Goal: Task Accomplishment & Management: Use online tool/utility

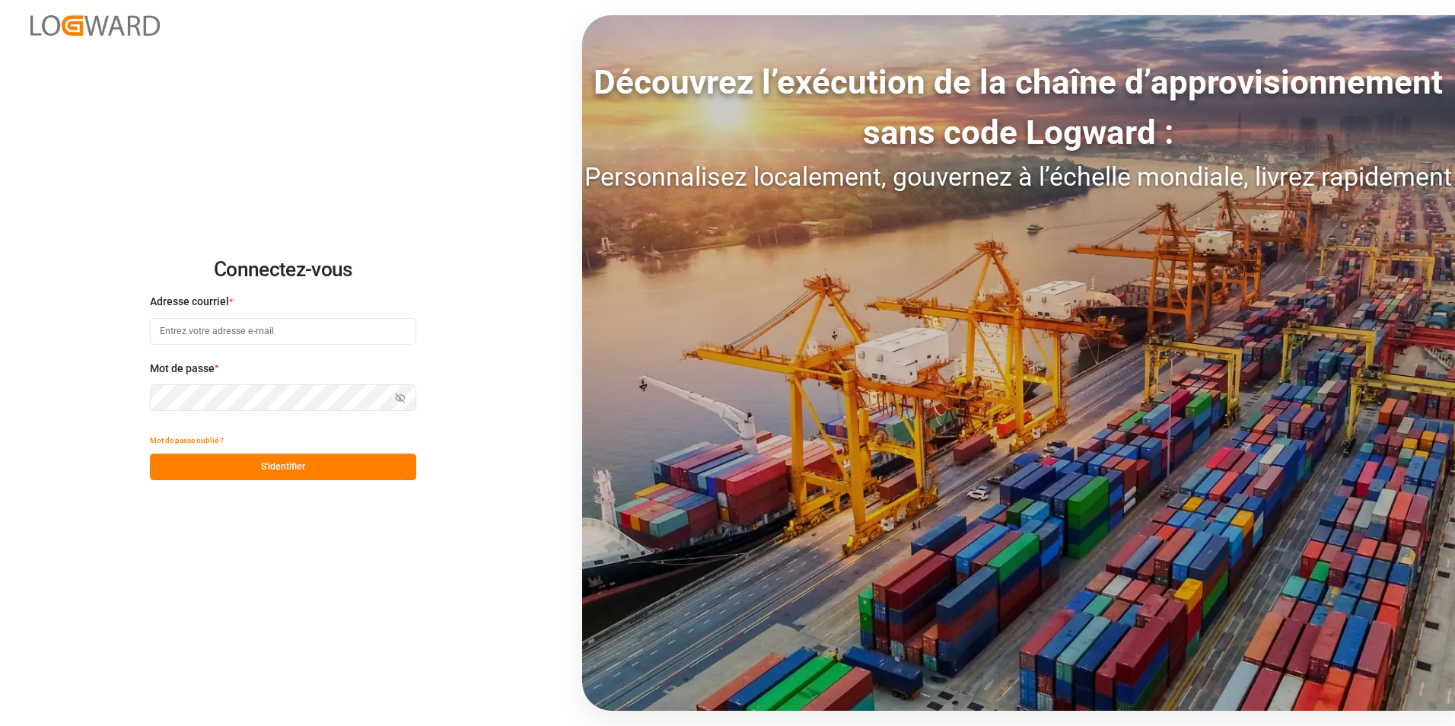
type input "[PERSON_NAME][EMAIL_ADDRESS][PERSON_NAME][DOMAIN_NAME]"
click at [360, 471] on button "S'identifier" at bounding box center [283, 466] width 266 height 27
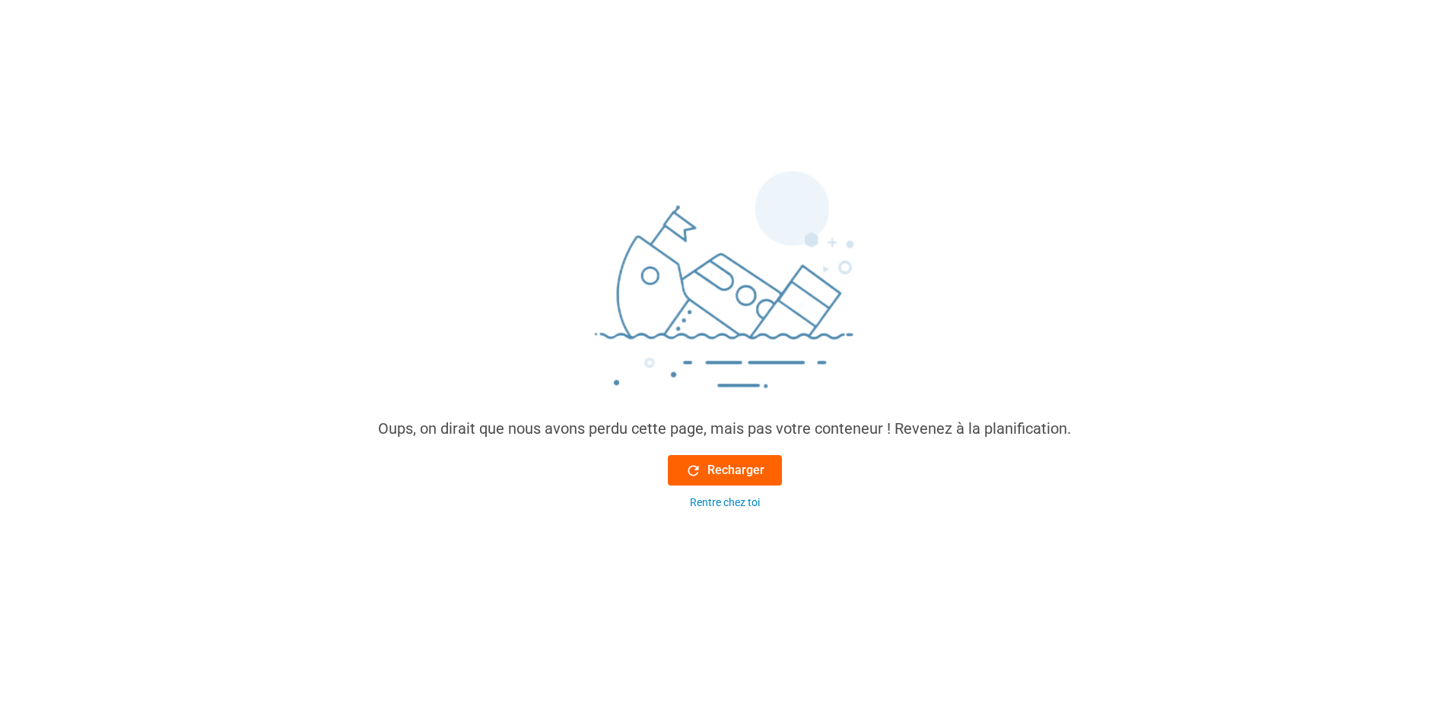
click at [730, 459] on button "Recharger" at bounding box center [725, 470] width 114 height 30
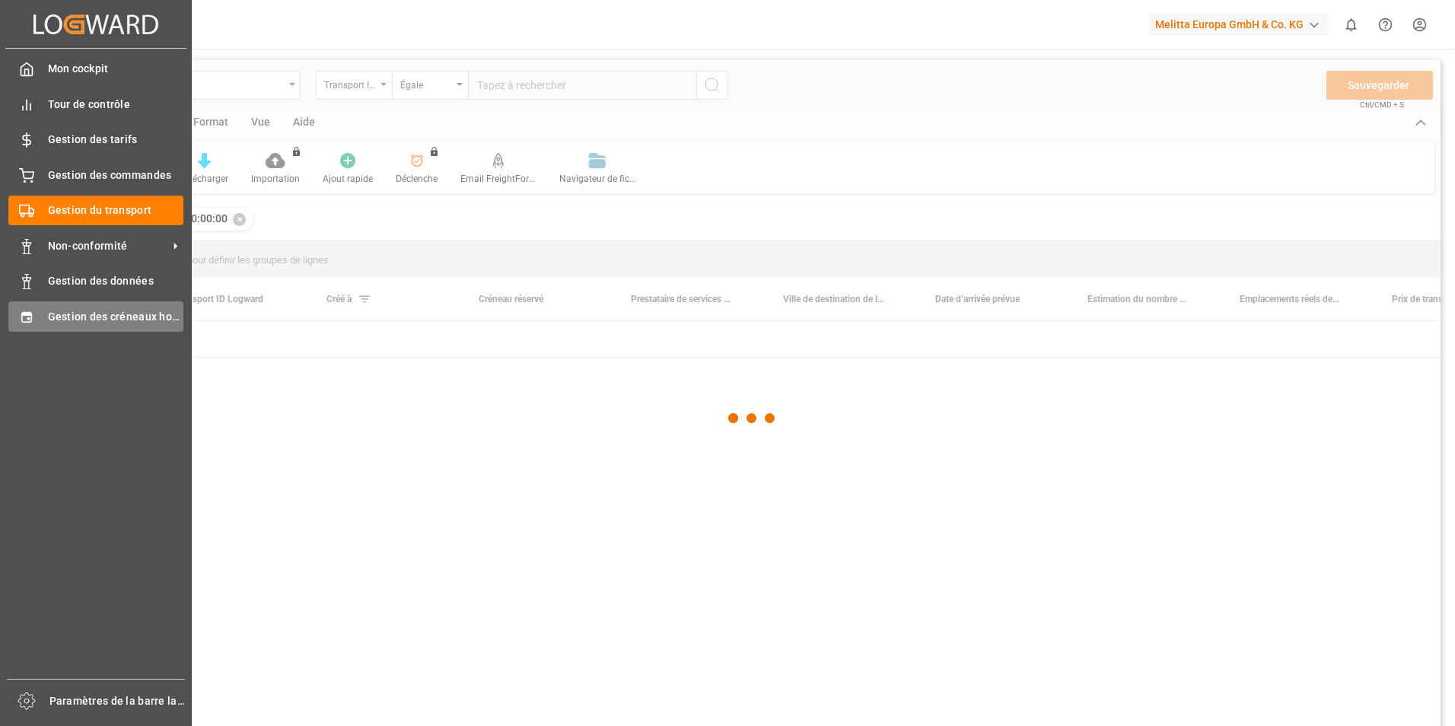
click at [50, 314] on span "Gestion des créneaux horaires" at bounding box center [116, 317] width 136 height 16
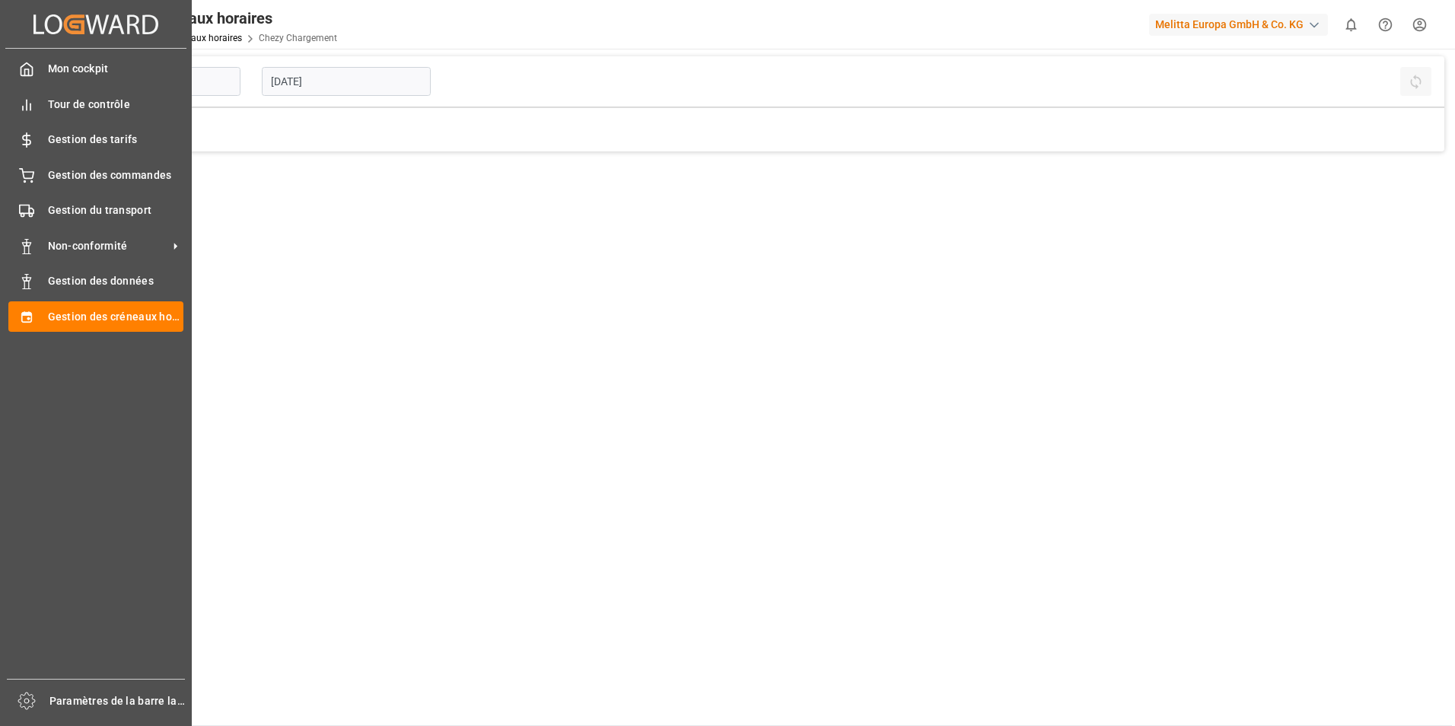
type input "Chezy Loading"
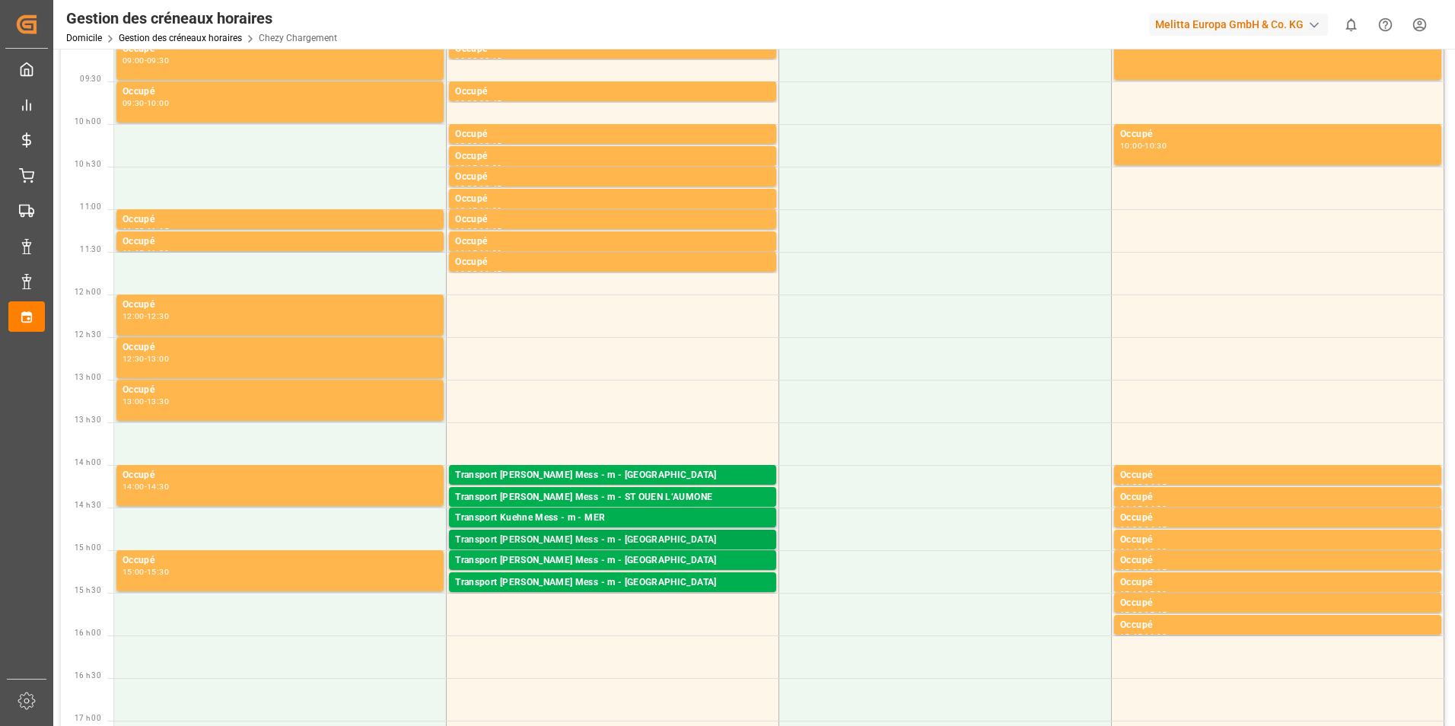
scroll to position [228, 0]
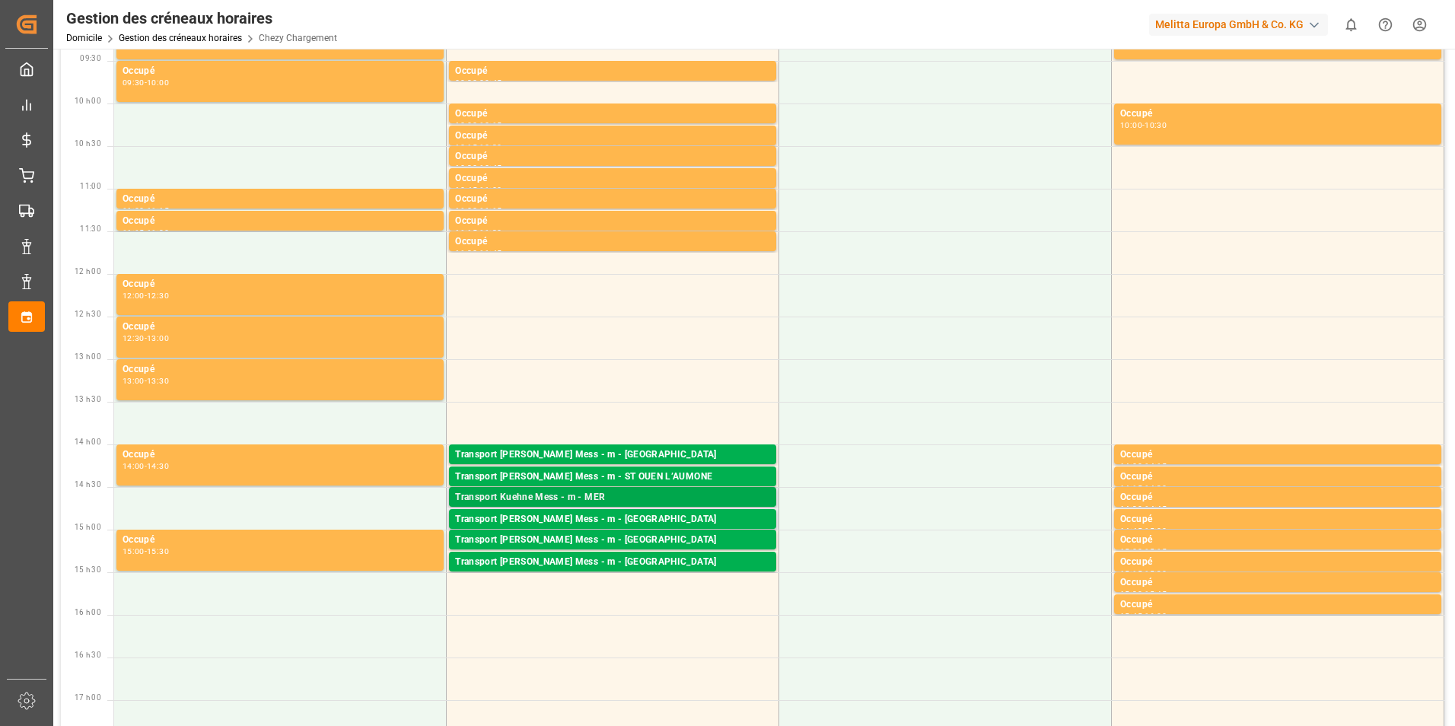
click at [615, 496] on div "Transport Kuehne Mess - m - MER" at bounding box center [612, 497] width 315 height 15
click at [712, 499] on div "Transport Kuehne Mess - m - MER" at bounding box center [612, 497] width 315 height 15
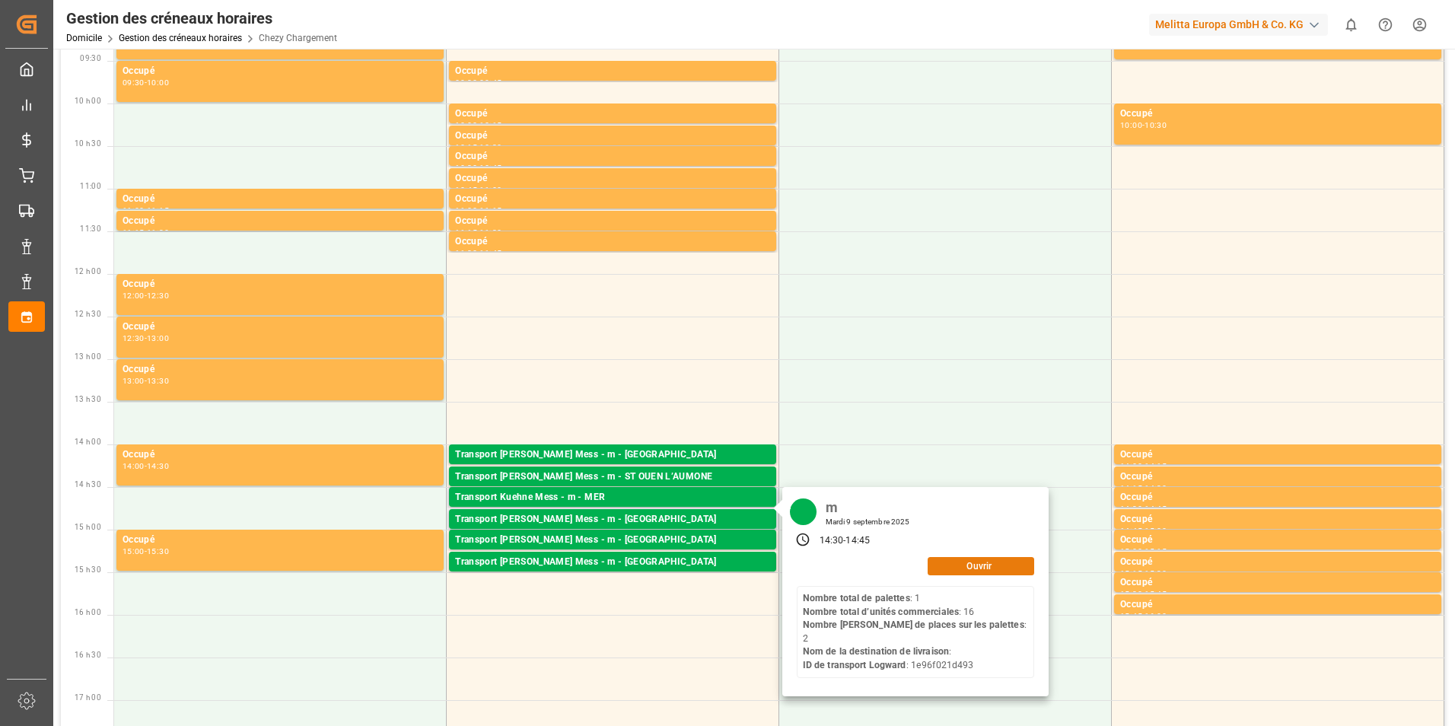
click at [932, 571] on button "Ouvrir" at bounding box center [980, 566] width 107 height 18
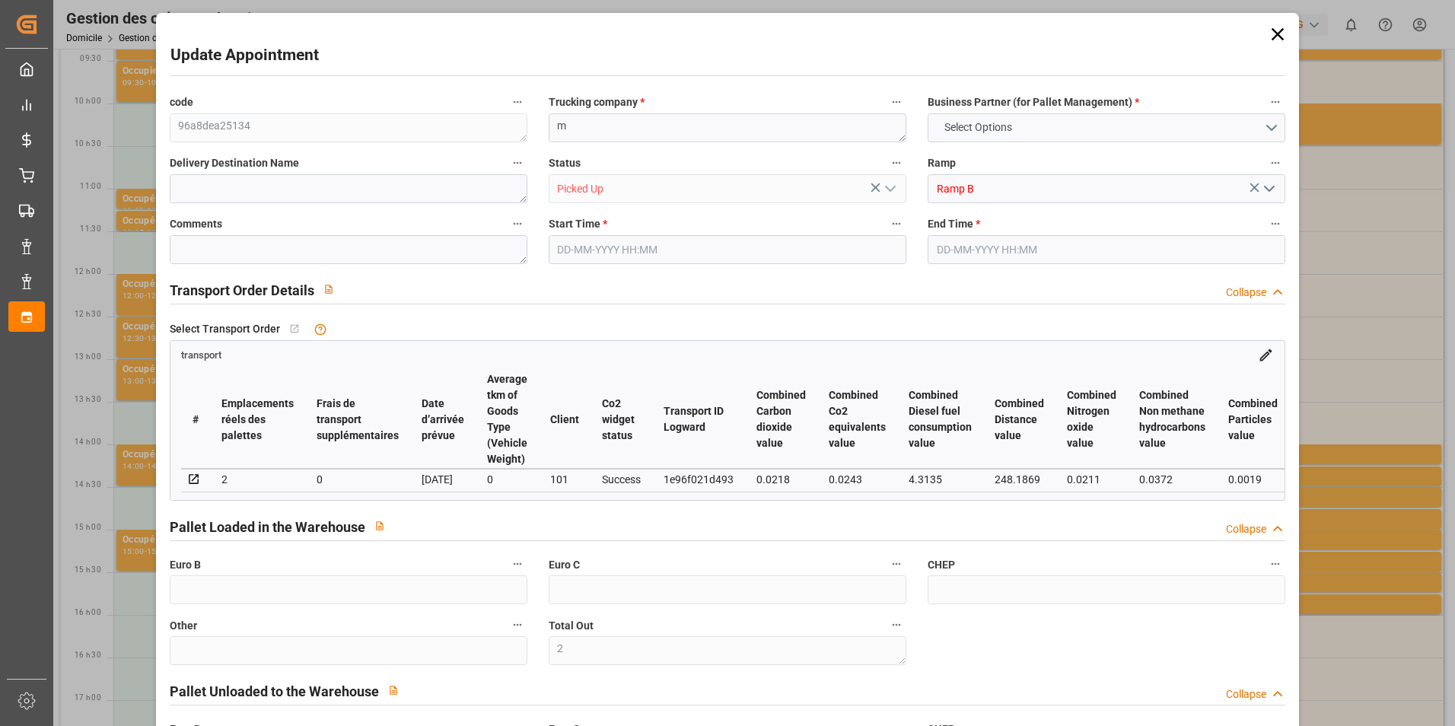
type input "0"
type input "2"
type input "0"
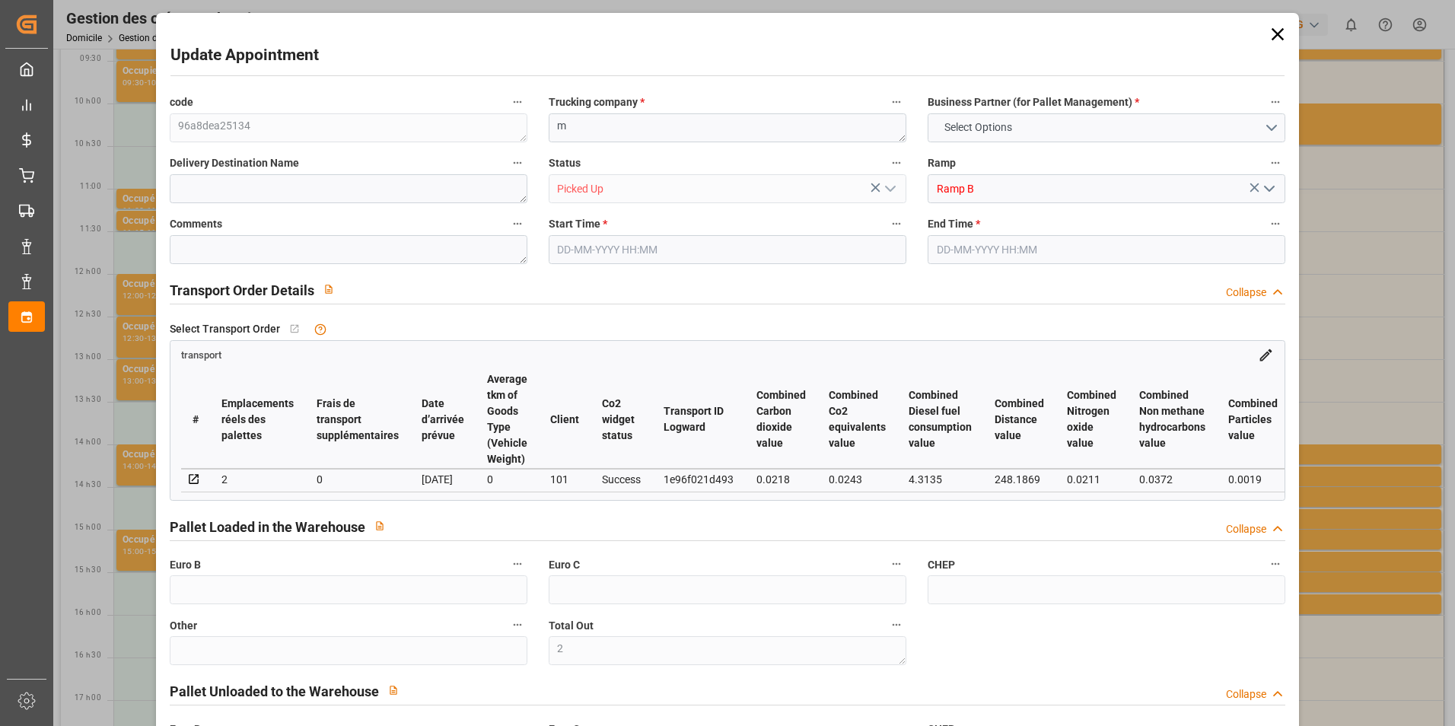
type input "0"
type input "2"
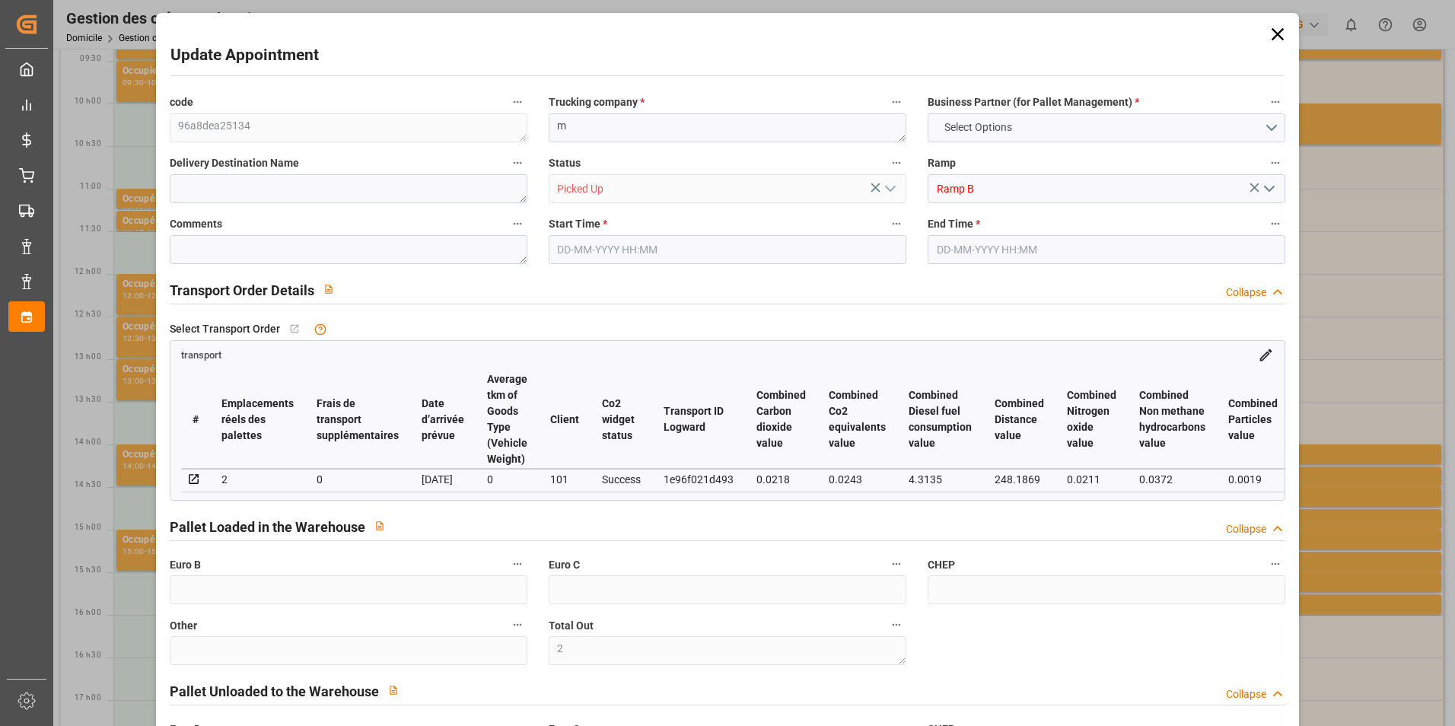
type input "80.7143"
type input "0"
type input "80.7143"
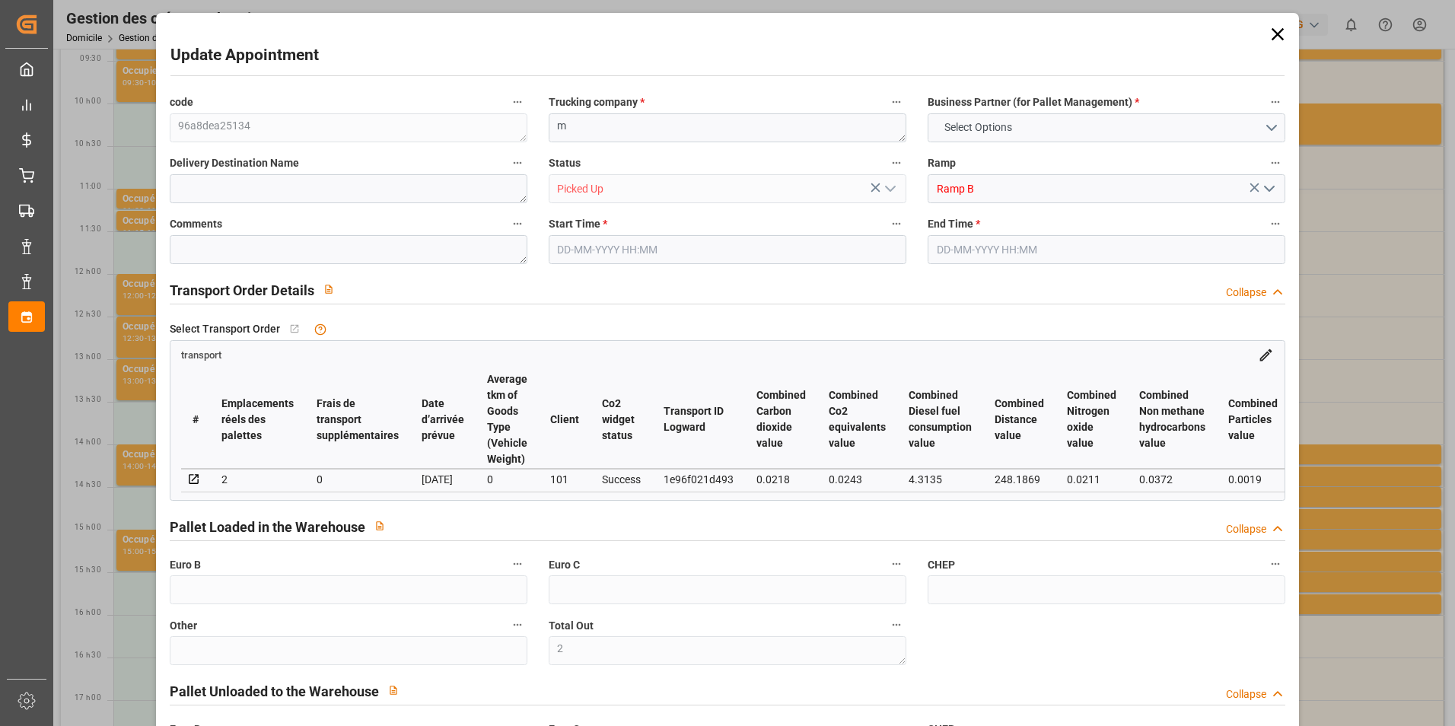
type input "0"
type input "2"
type input "138.96"
type input "230.744"
type input "1544"
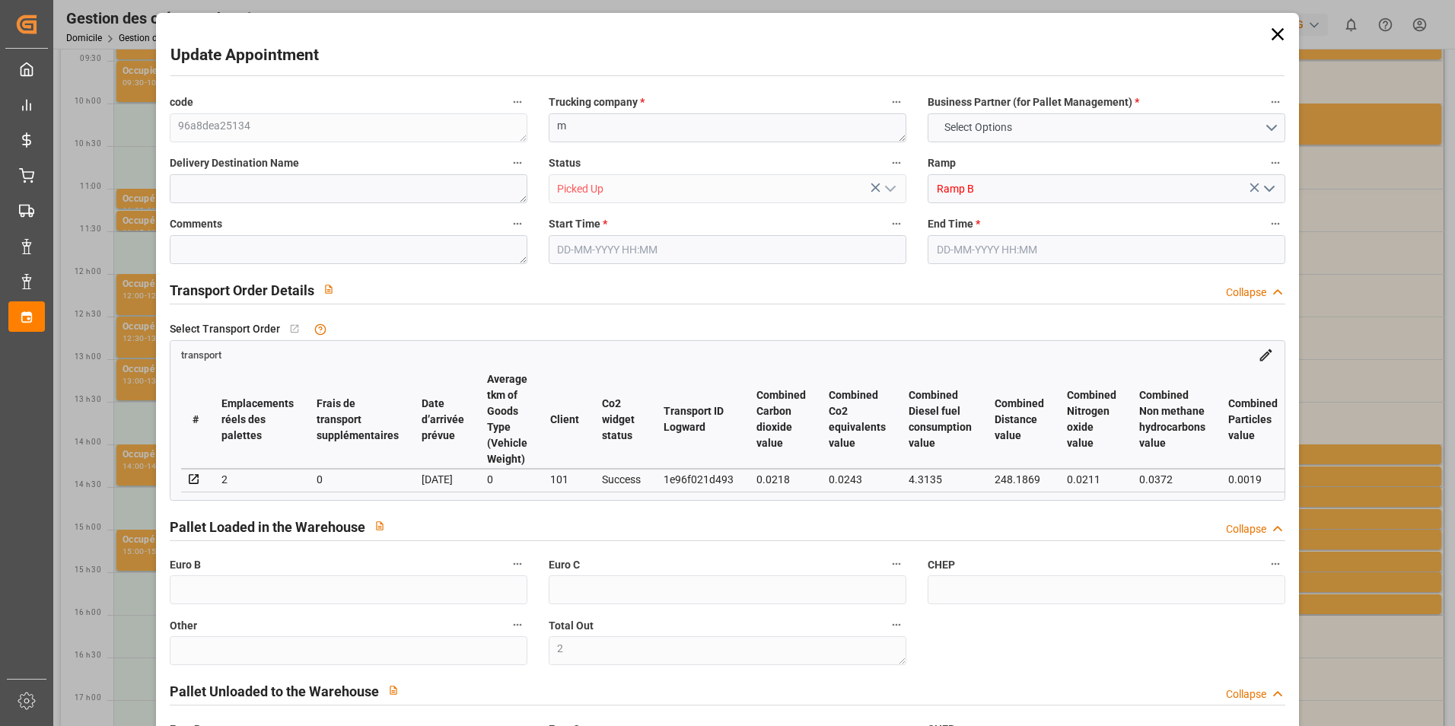
type input "41"
type input "1"
type input "16"
type input "2"
type input "101"
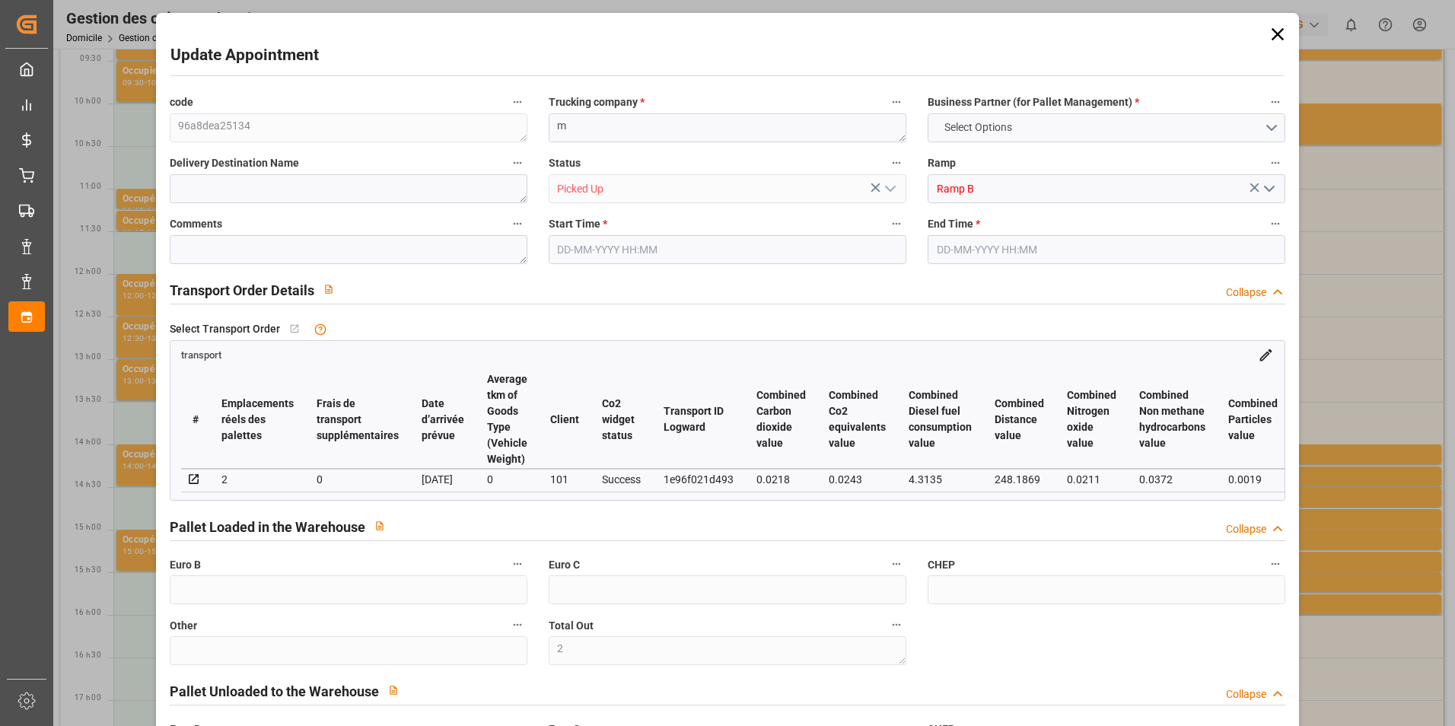
type input "168.72"
type input "0"
type input "4710.8598"
type input "0"
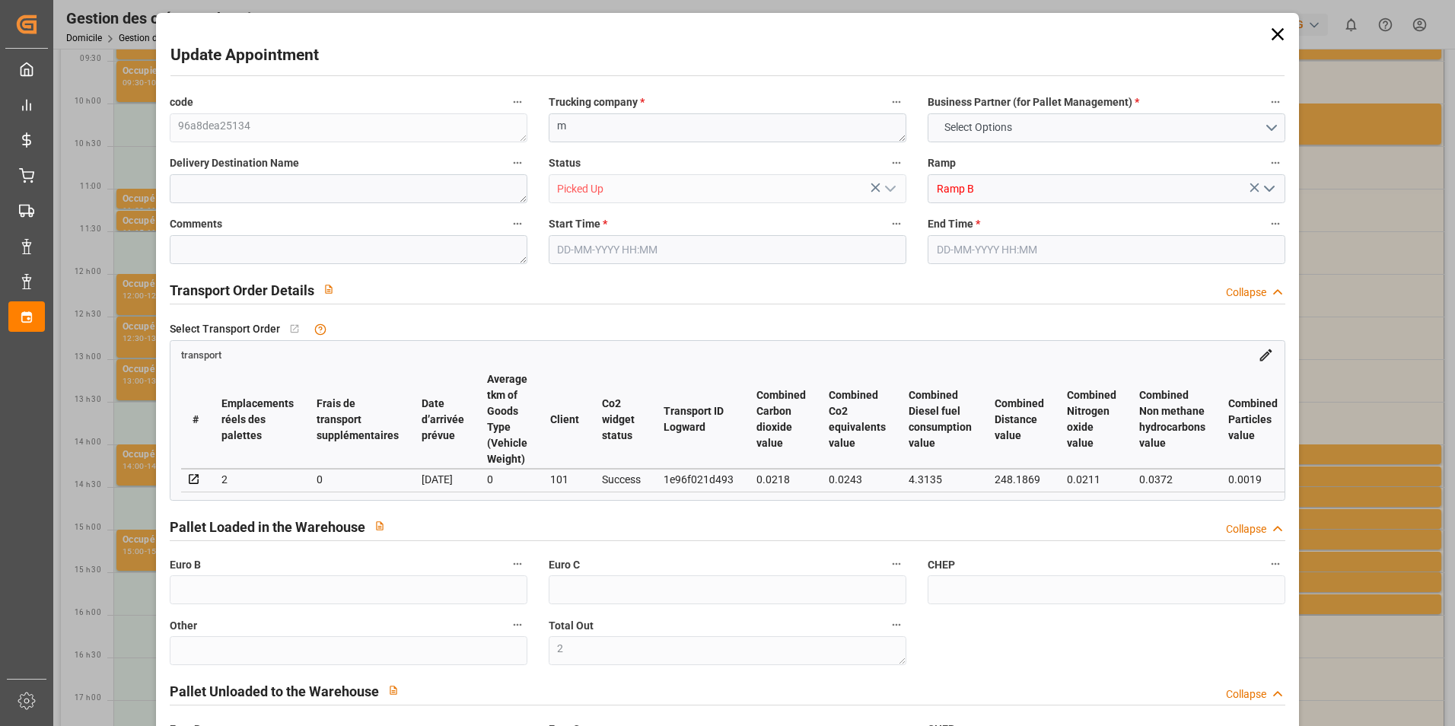
type input "21"
type input "35"
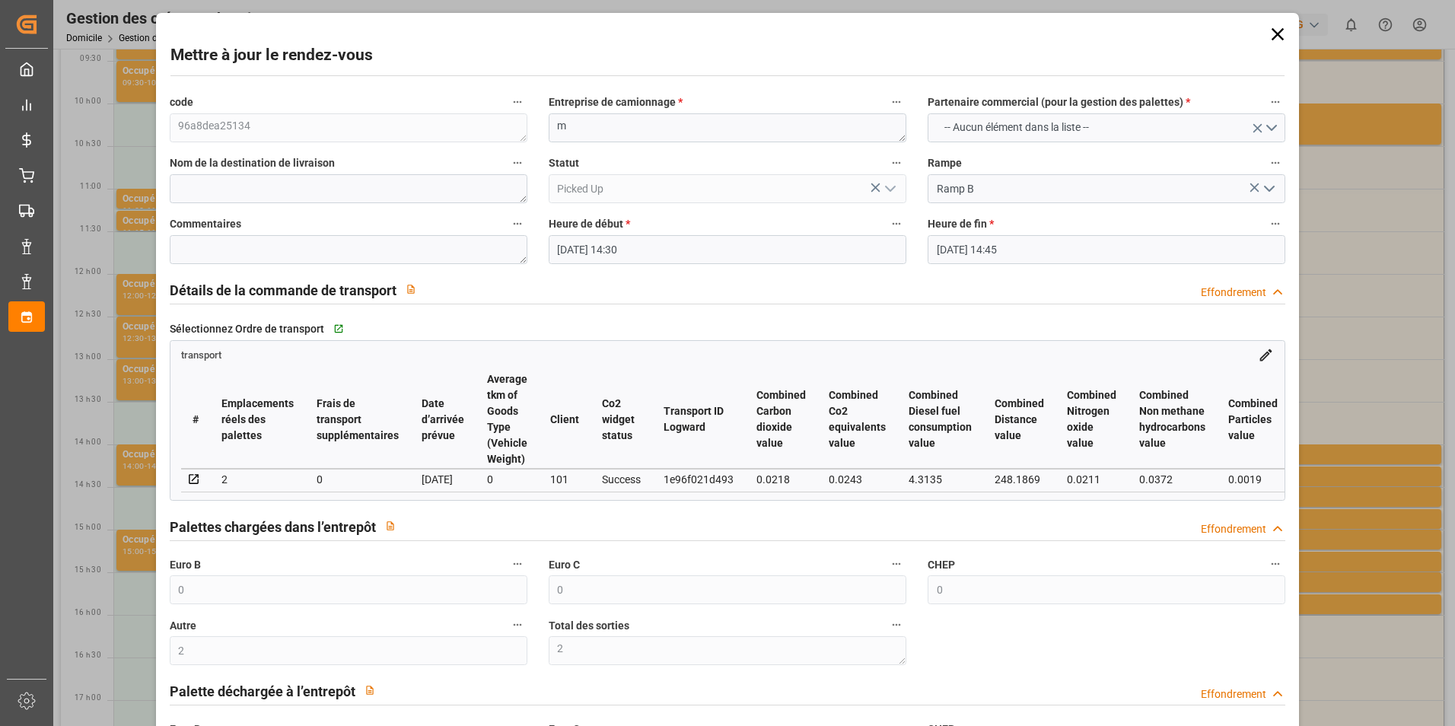
type input "[DATE] 14:30"
type input "[DATE] 14:45"
type input "[DATE] 11:41"
type input "[DATE]"
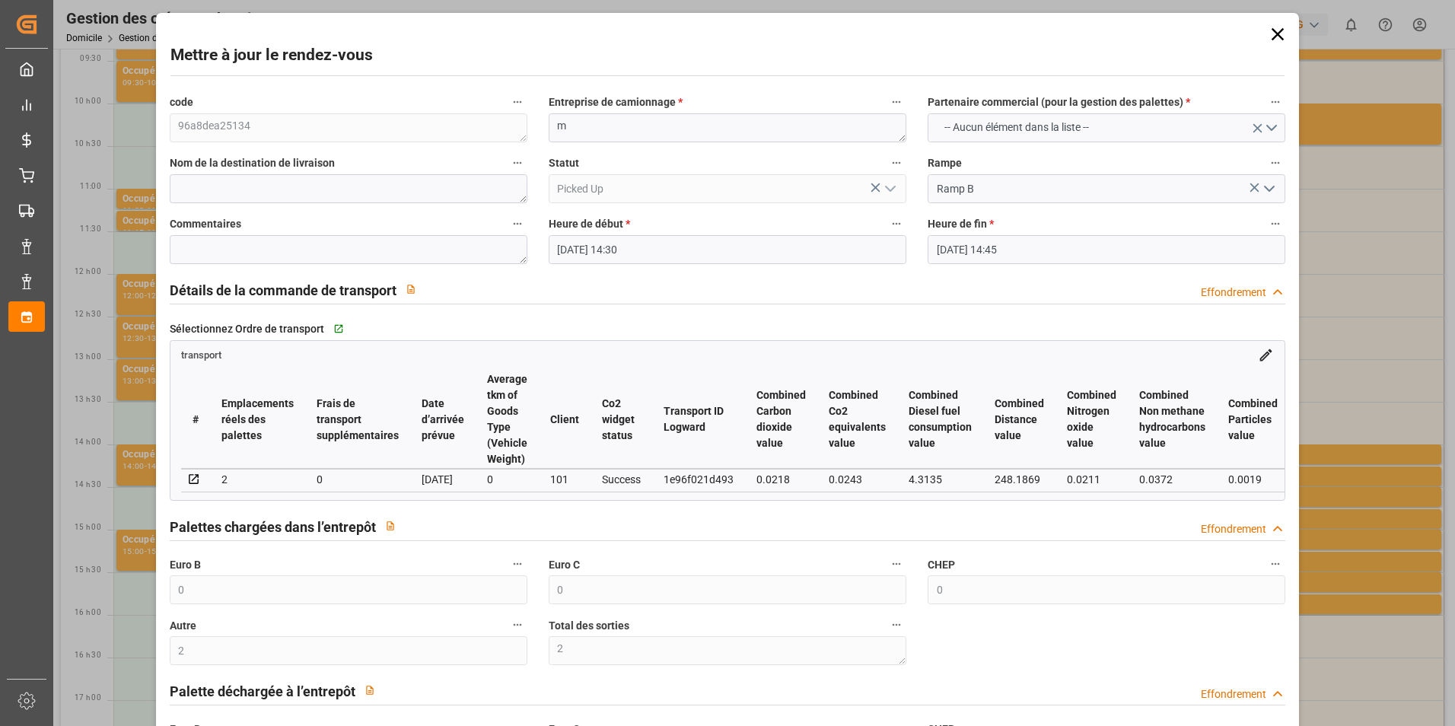
type input "[DATE]"
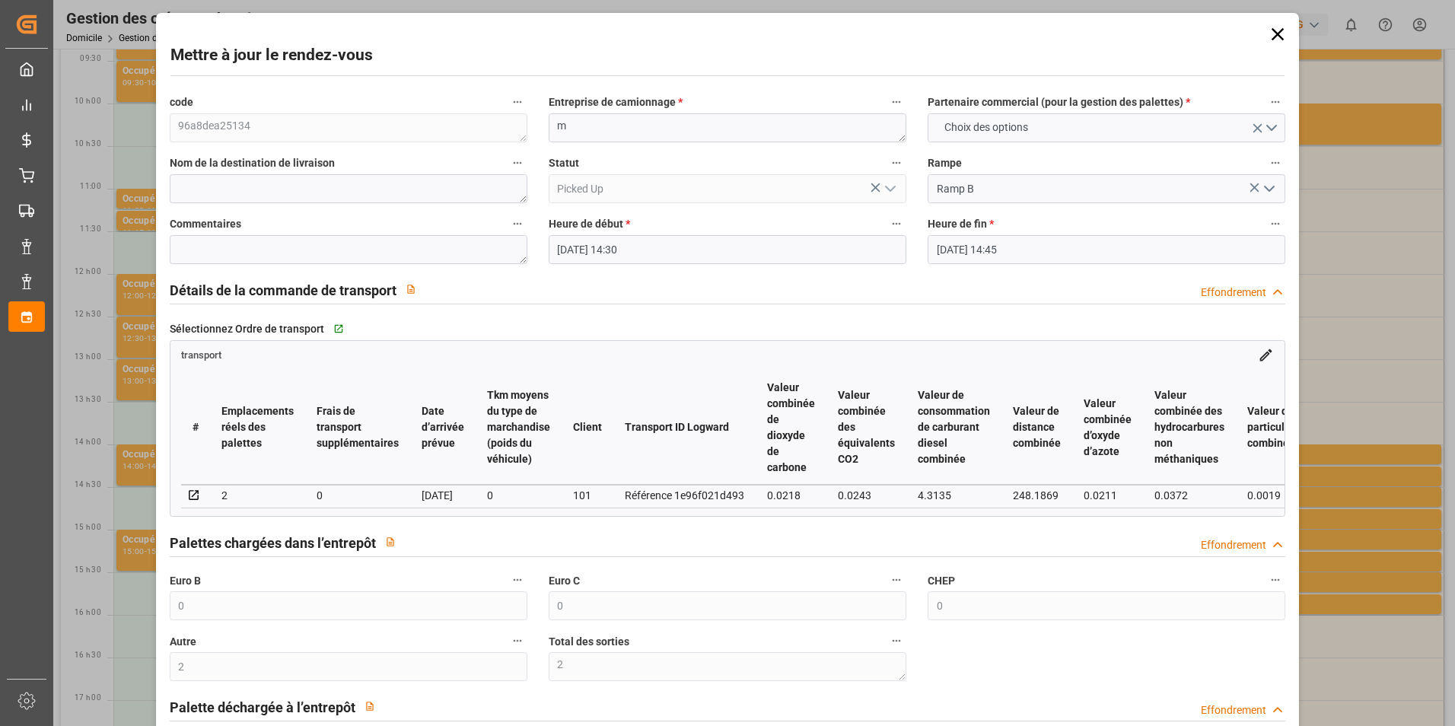
click at [1273, 37] on icon at bounding box center [1277, 34] width 21 height 21
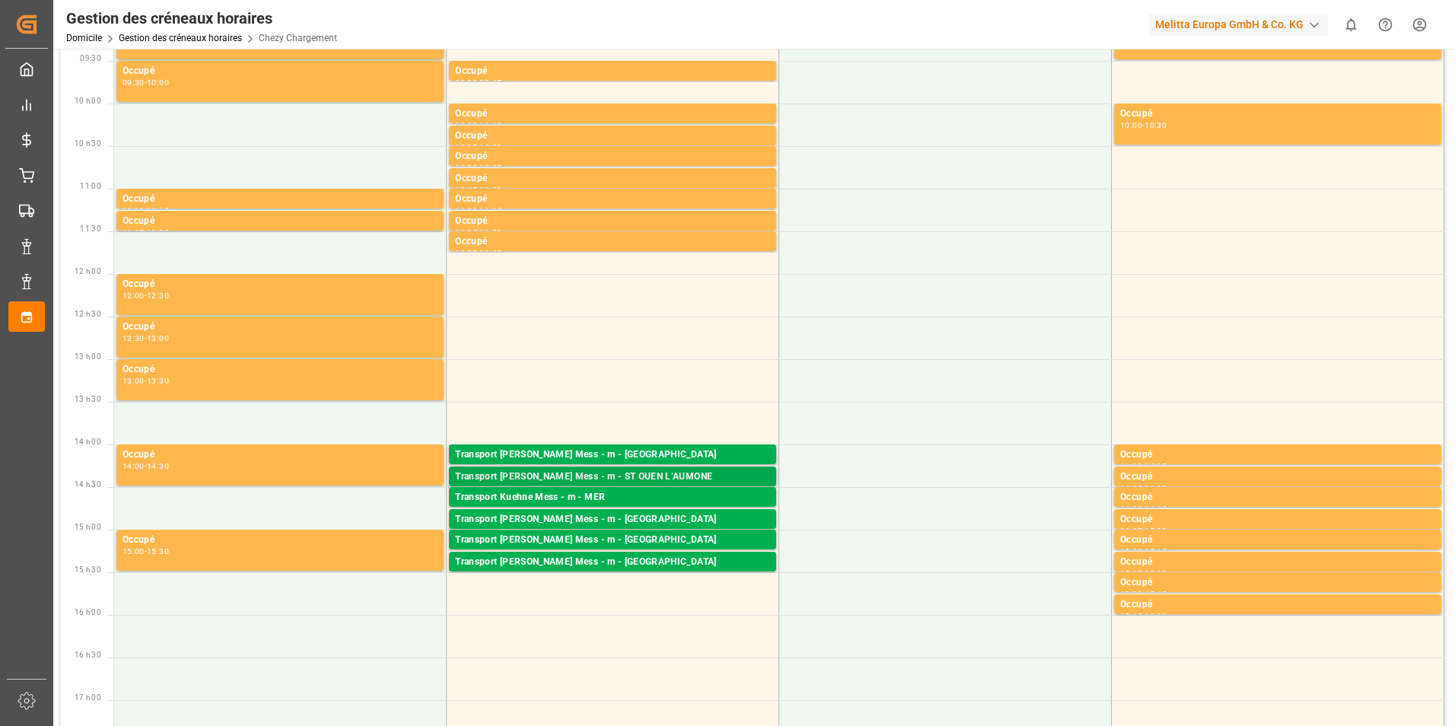
click at [649, 480] on div "Transport [PERSON_NAME] Mess - m - ST OUEN L’AUMONE" at bounding box center [612, 476] width 315 height 15
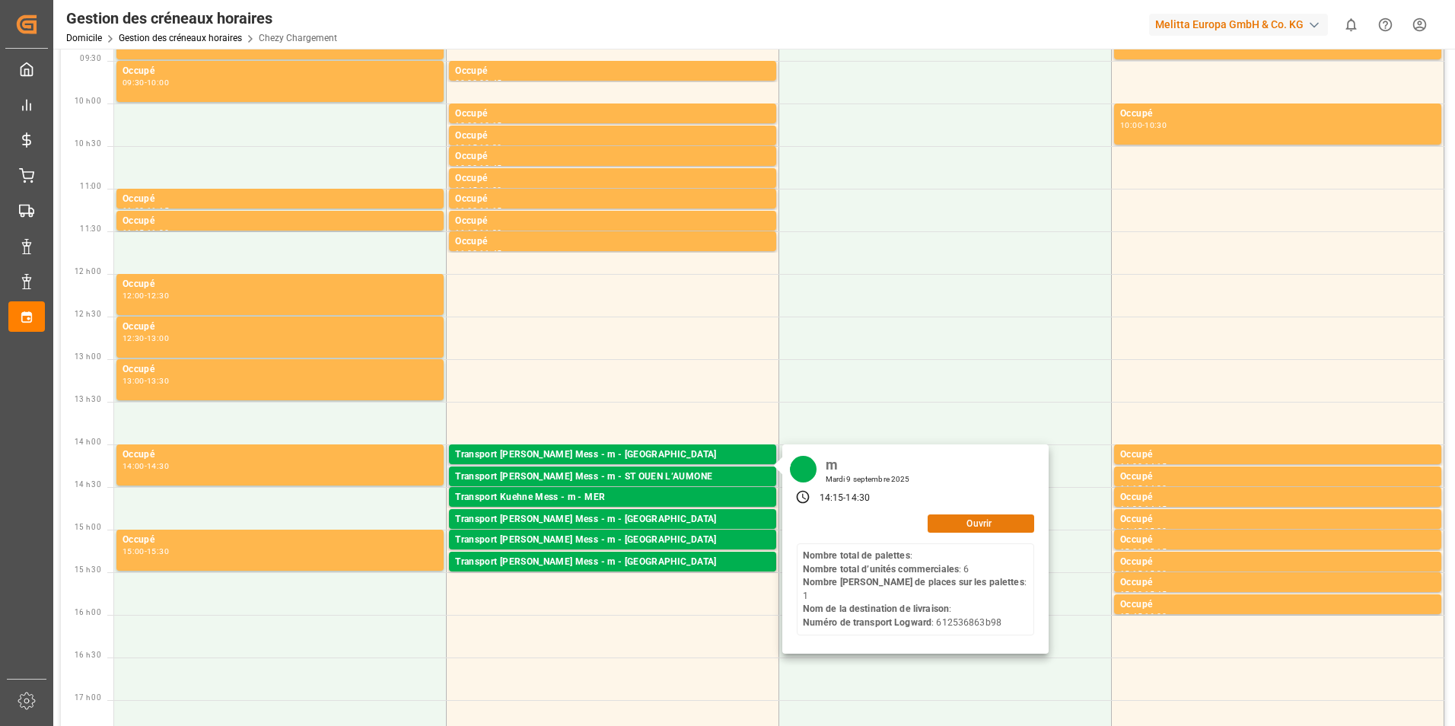
click at [981, 517] on button "Ouvrir" at bounding box center [980, 523] width 107 height 18
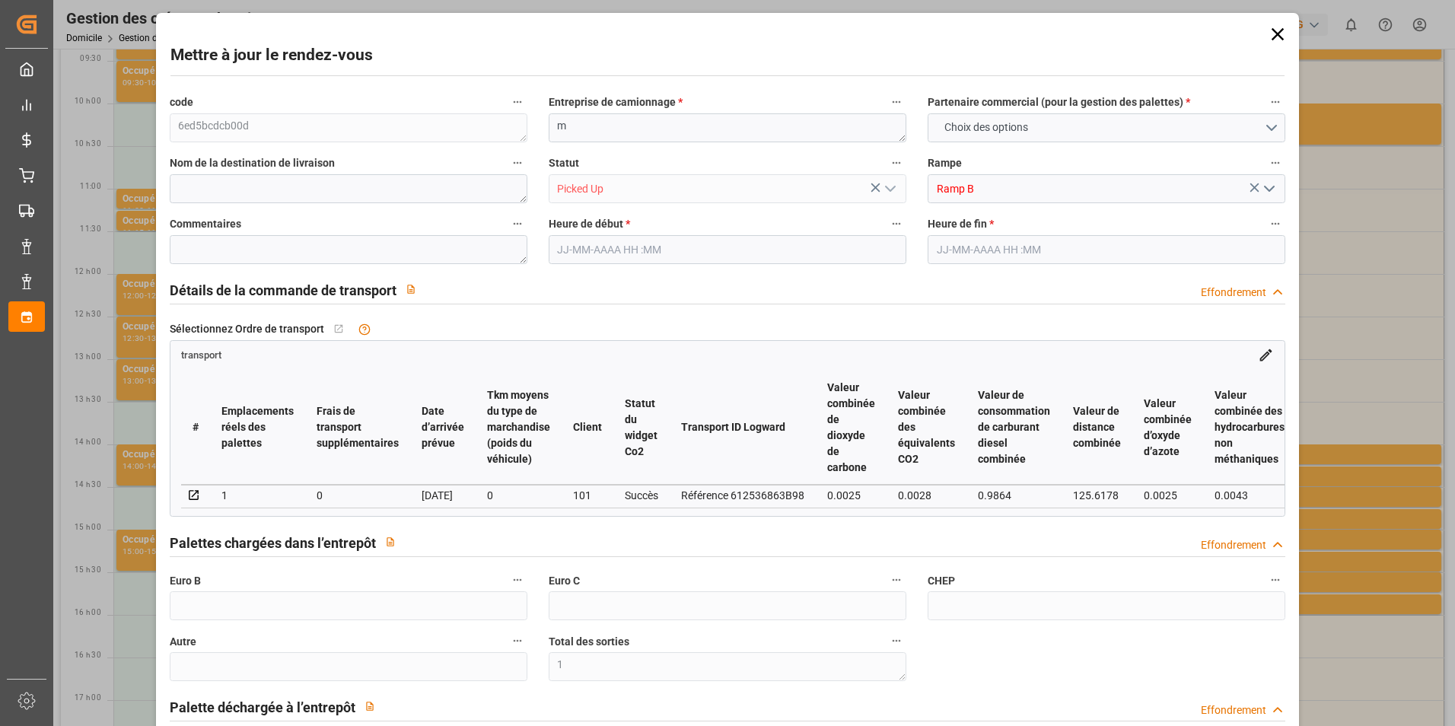
type input "1"
type input "0"
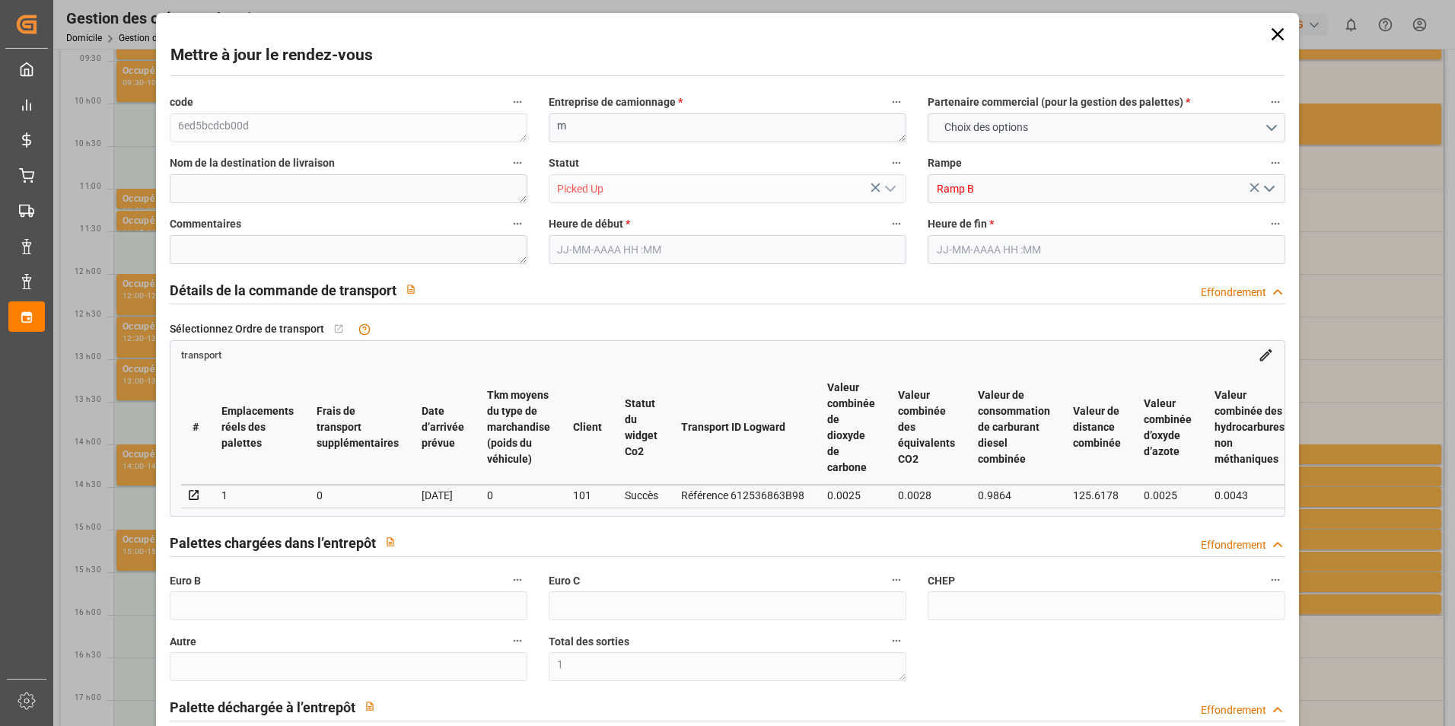
type input "0"
type input "1"
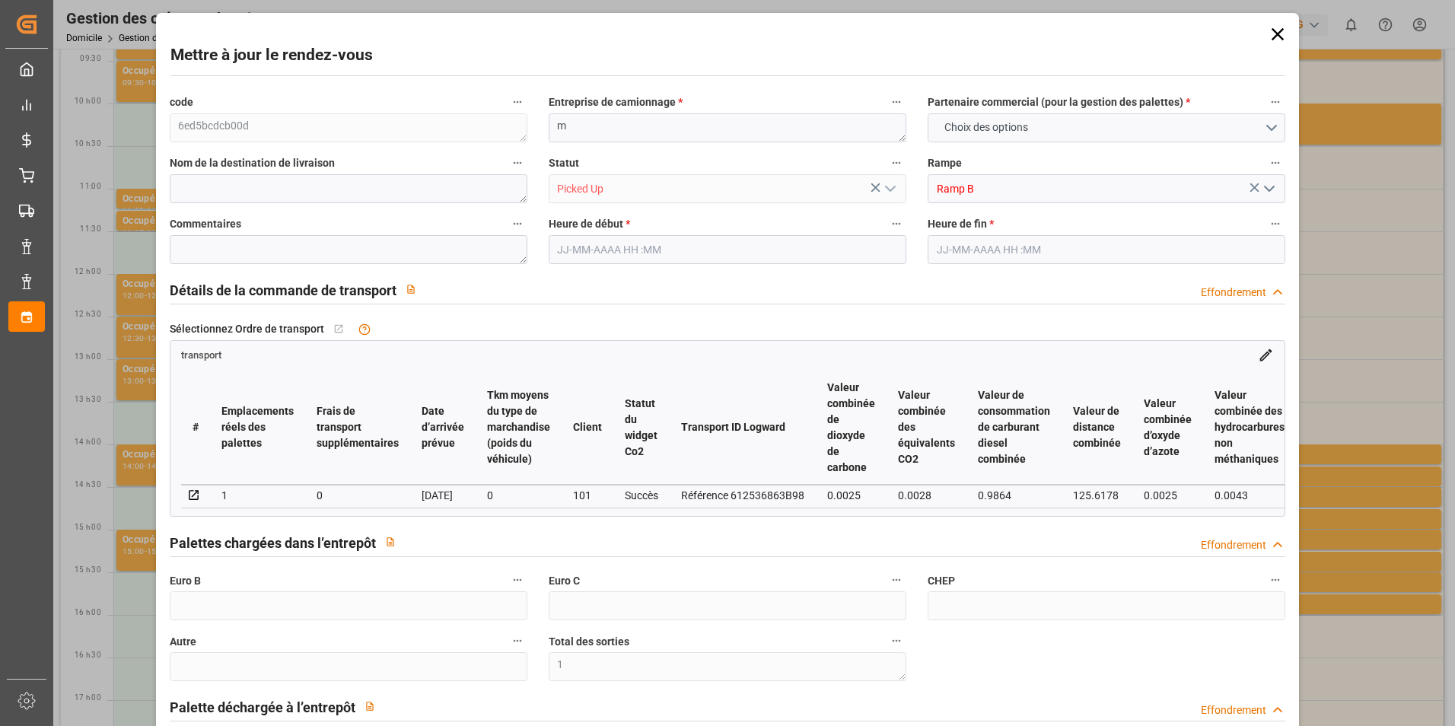
type input "41.16"
type input "0"
type input "41.16"
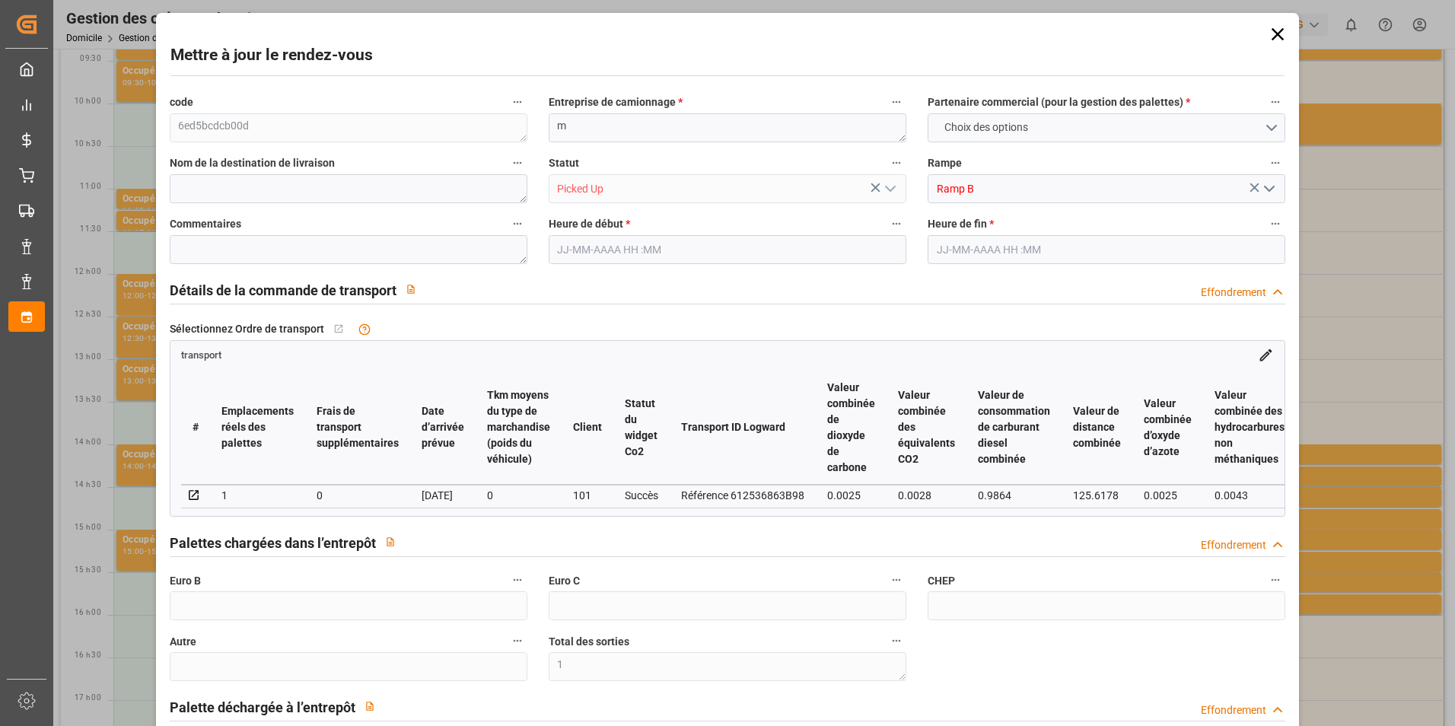
type input "0"
type input "1"
type input "30.964"
type input "61.928"
type input "324.784"
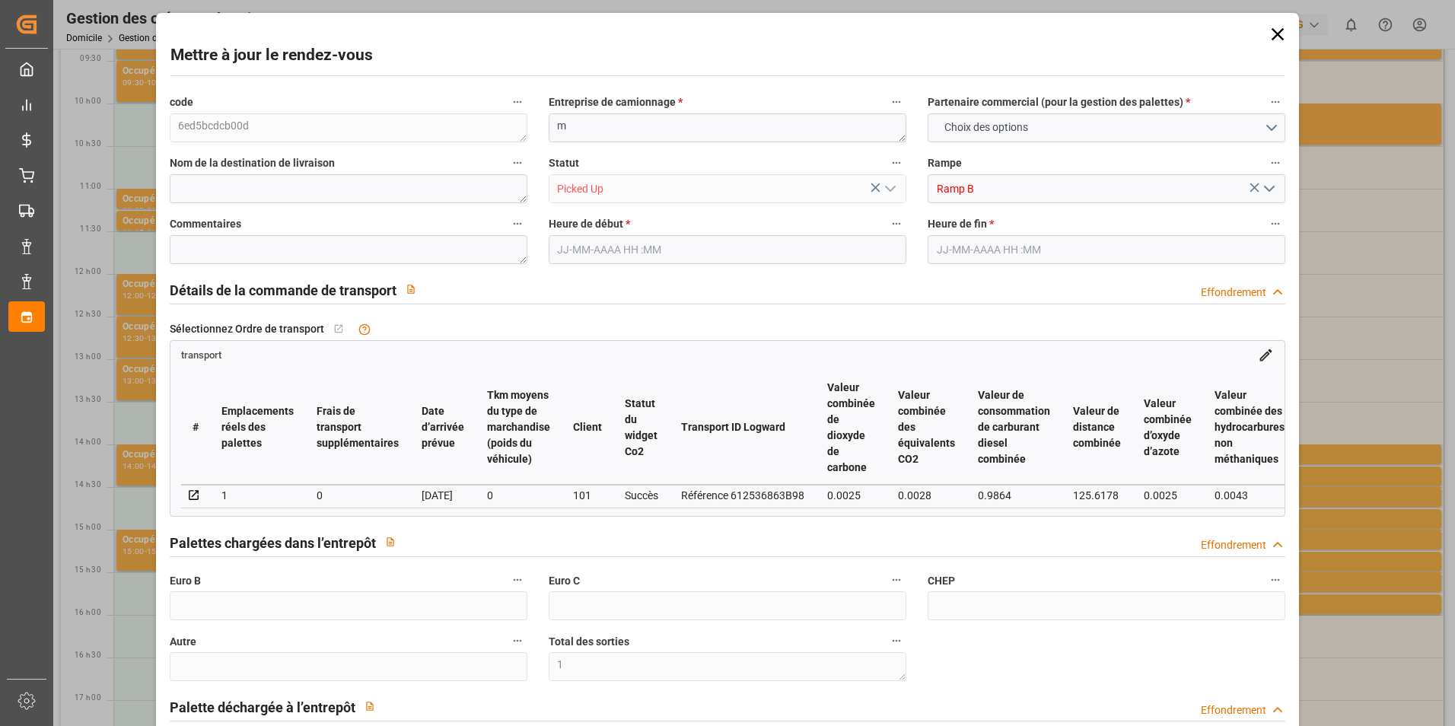
type input "95"
type input "0"
type input "6"
type input "1"
type input "101"
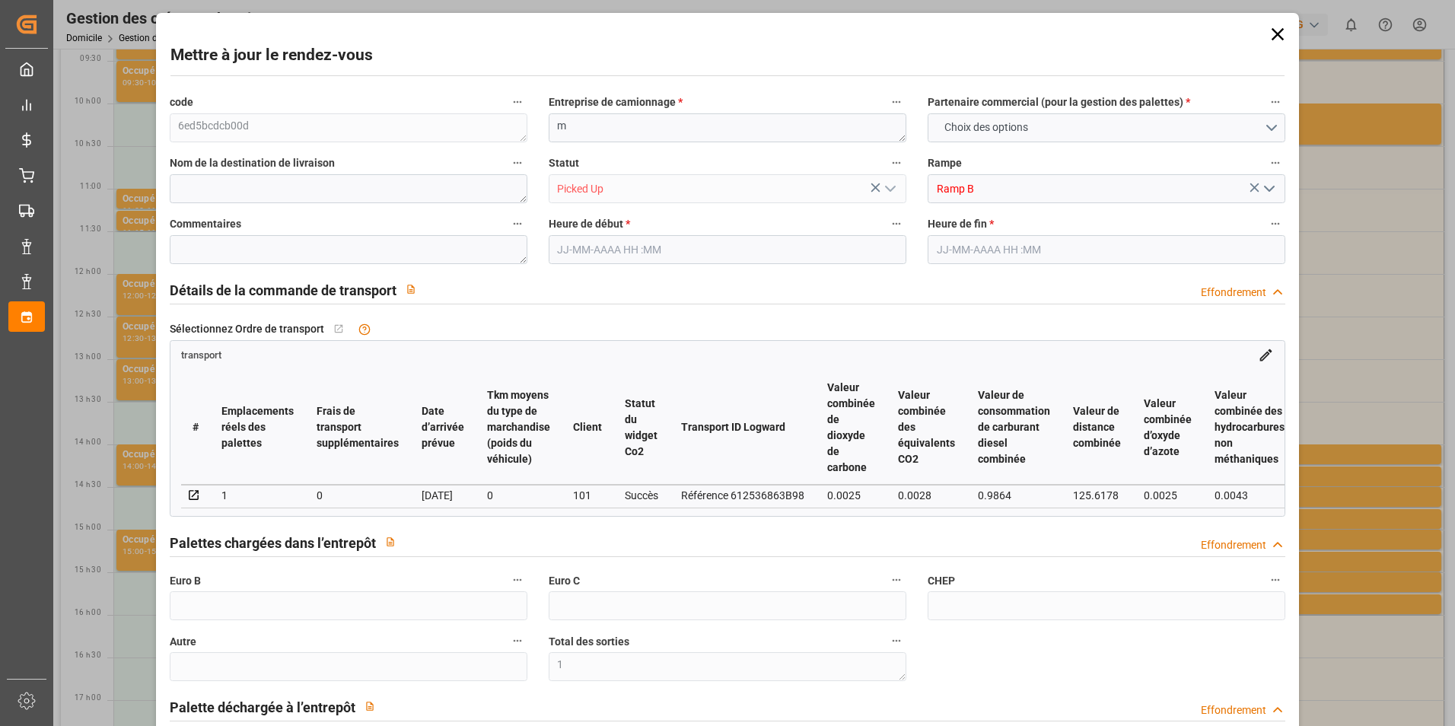
type input "38.928"
type input "0"
type input "4710.8598"
type input "0"
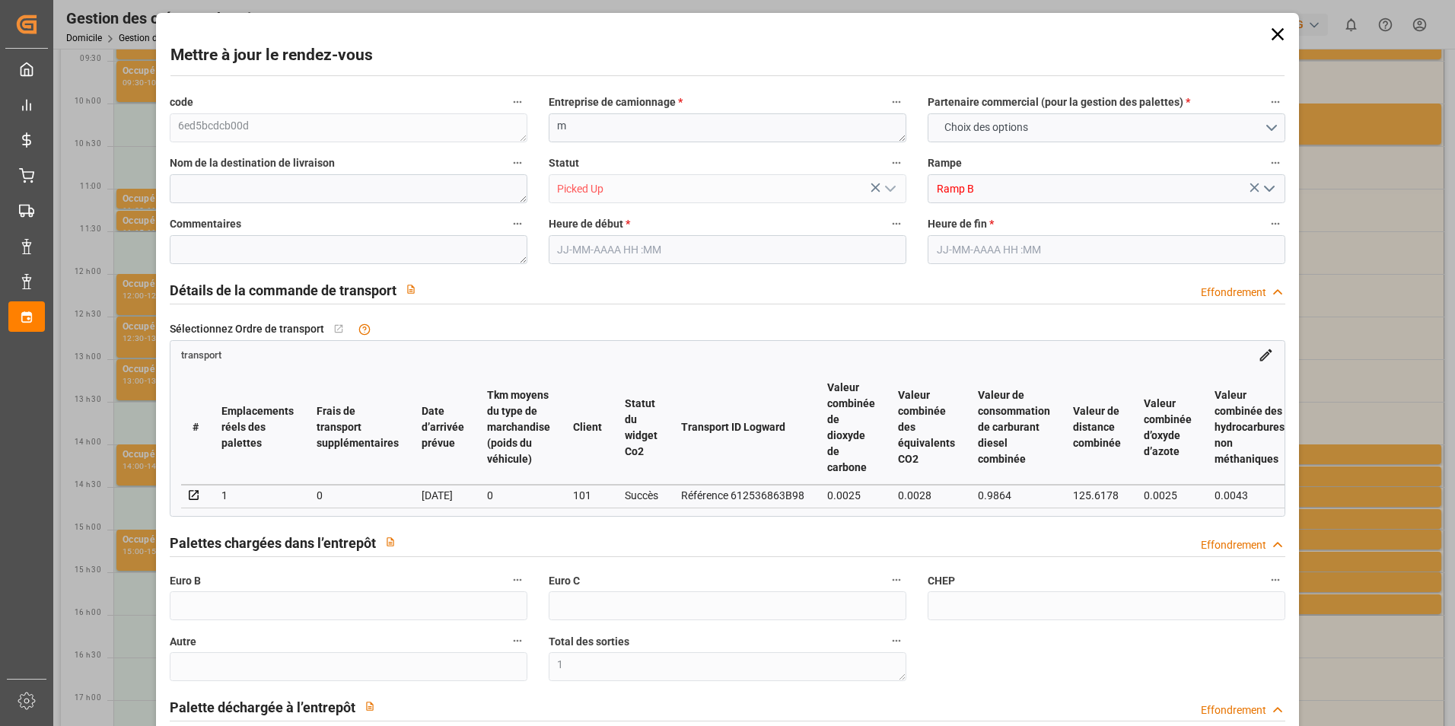
type input "21"
type input "35"
type input "[DATE] 14:15"
type input "[DATE] 14:30"
type input "[DATE] 11:40"
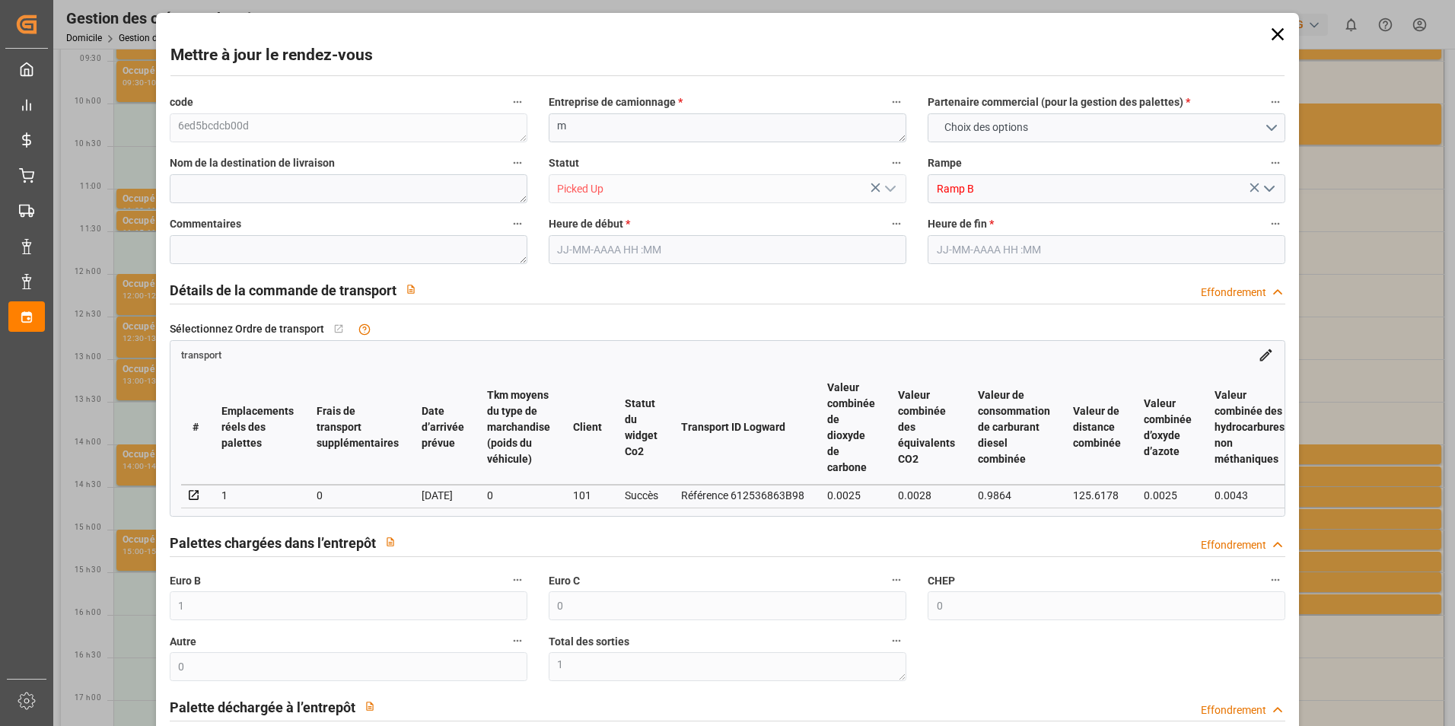
type input "[DATE] 11:40"
type input "[DATE]"
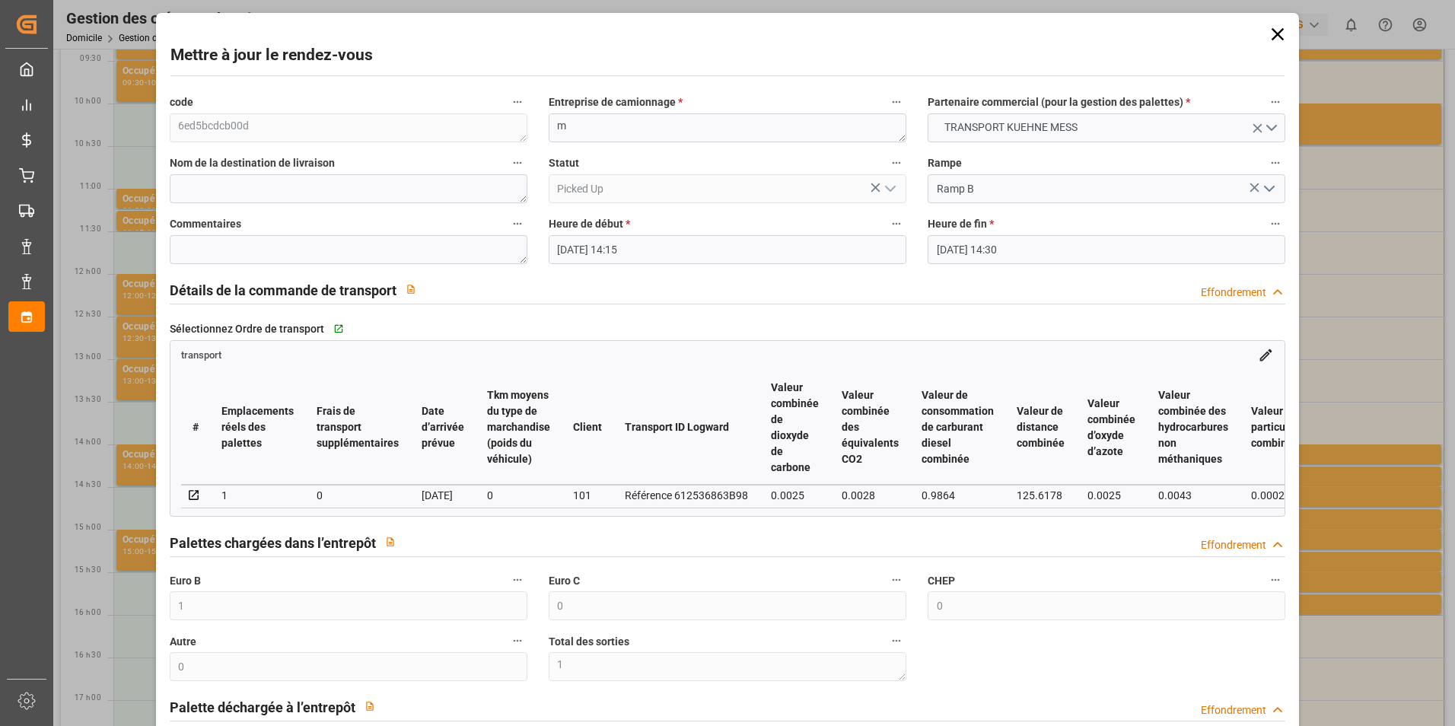
click at [1273, 39] on icon at bounding box center [1277, 34] width 21 height 21
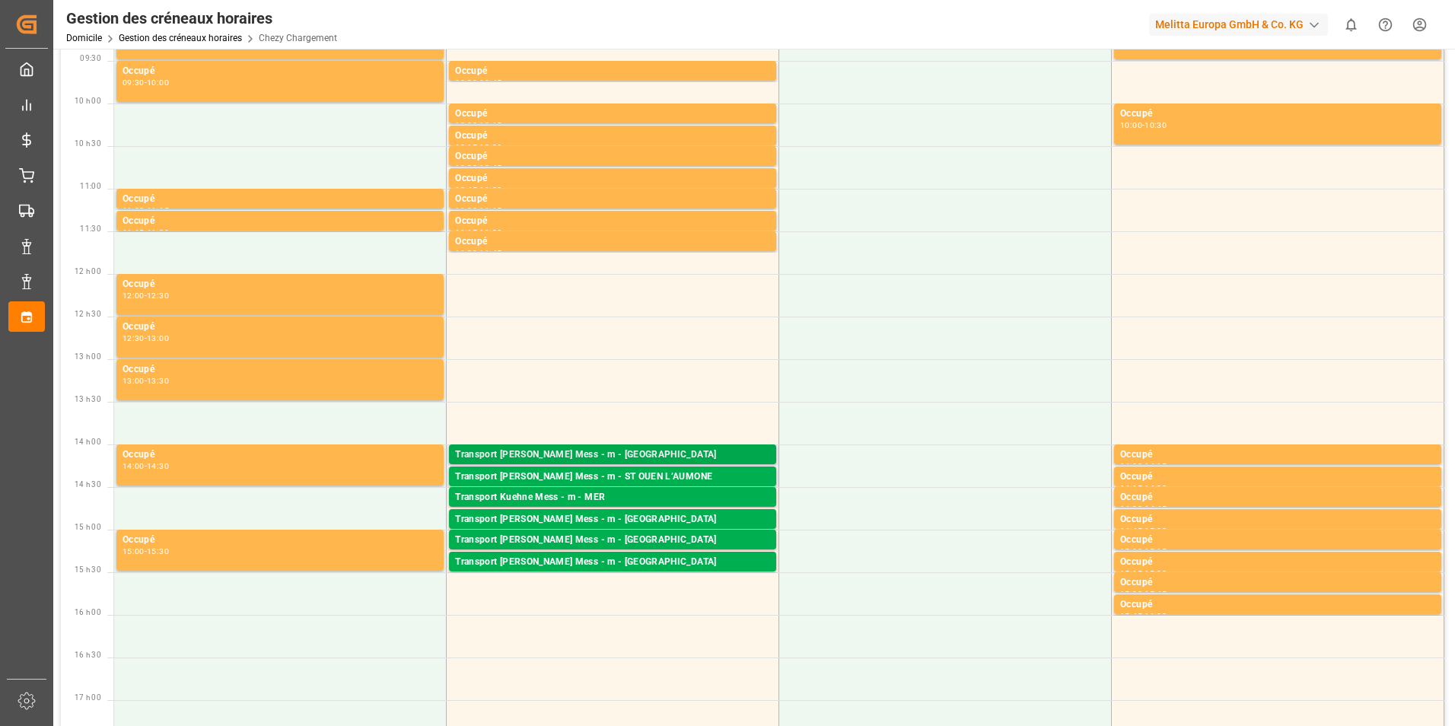
click at [627, 452] on div "Transport [PERSON_NAME] Mess - m - [GEOGRAPHIC_DATA]" at bounding box center [612, 454] width 315 height 15
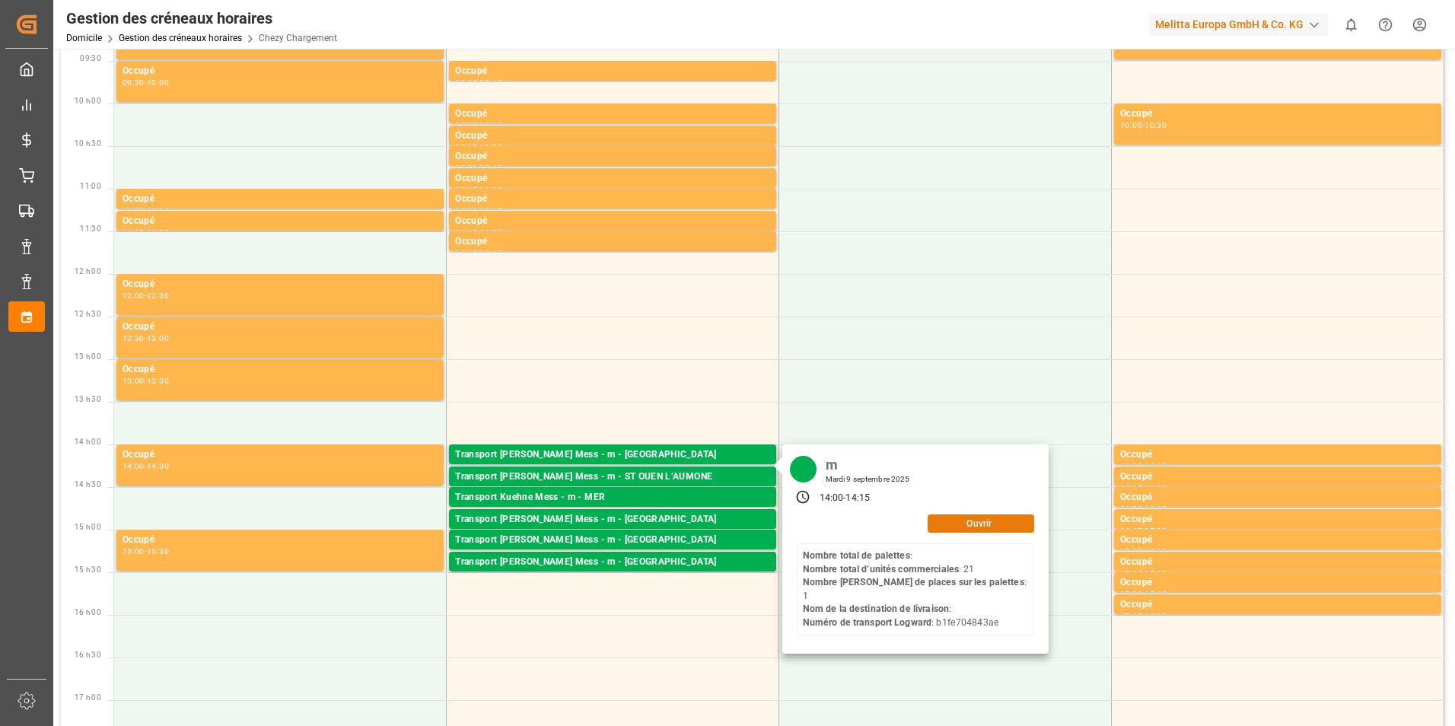
click at [938, 519] on button "Ouvrir" at bounding box center [980, 523] width 107 height 18
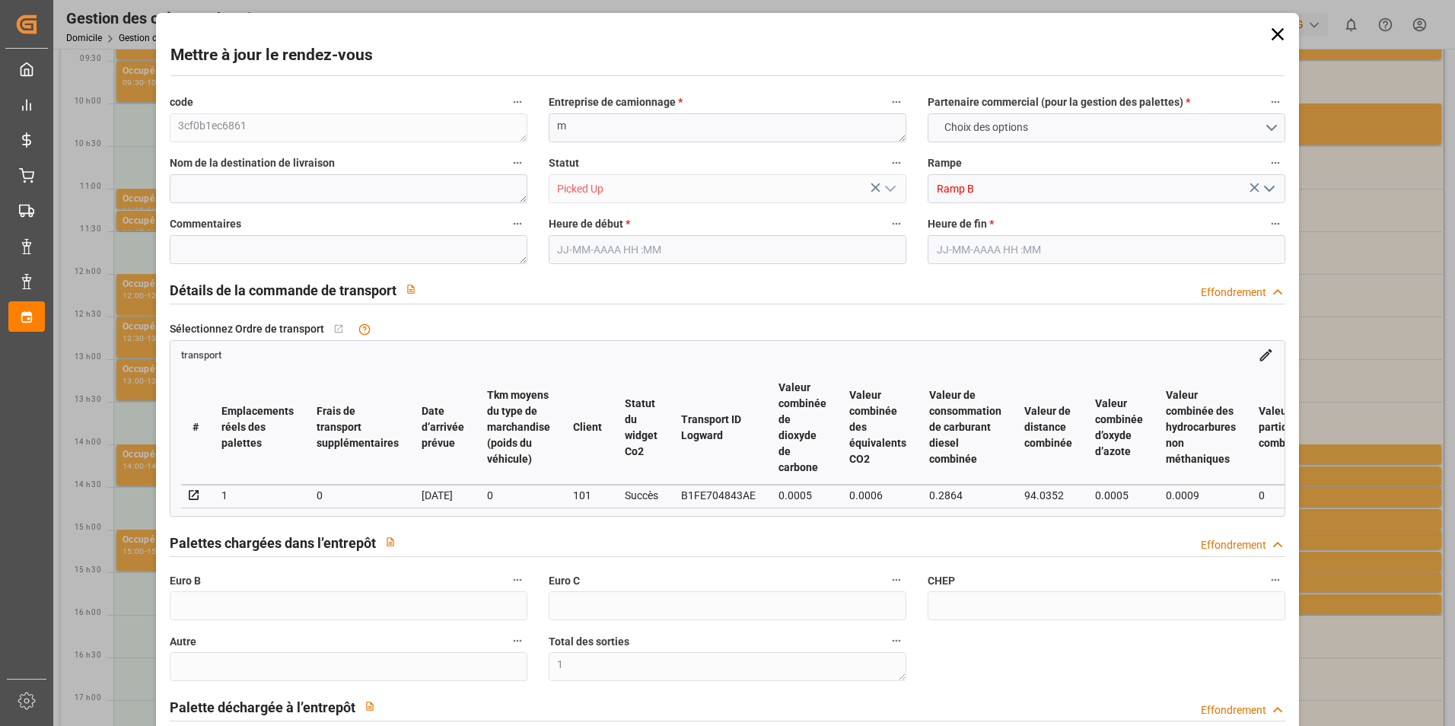
type input "0"
type input "1"
type input "0"
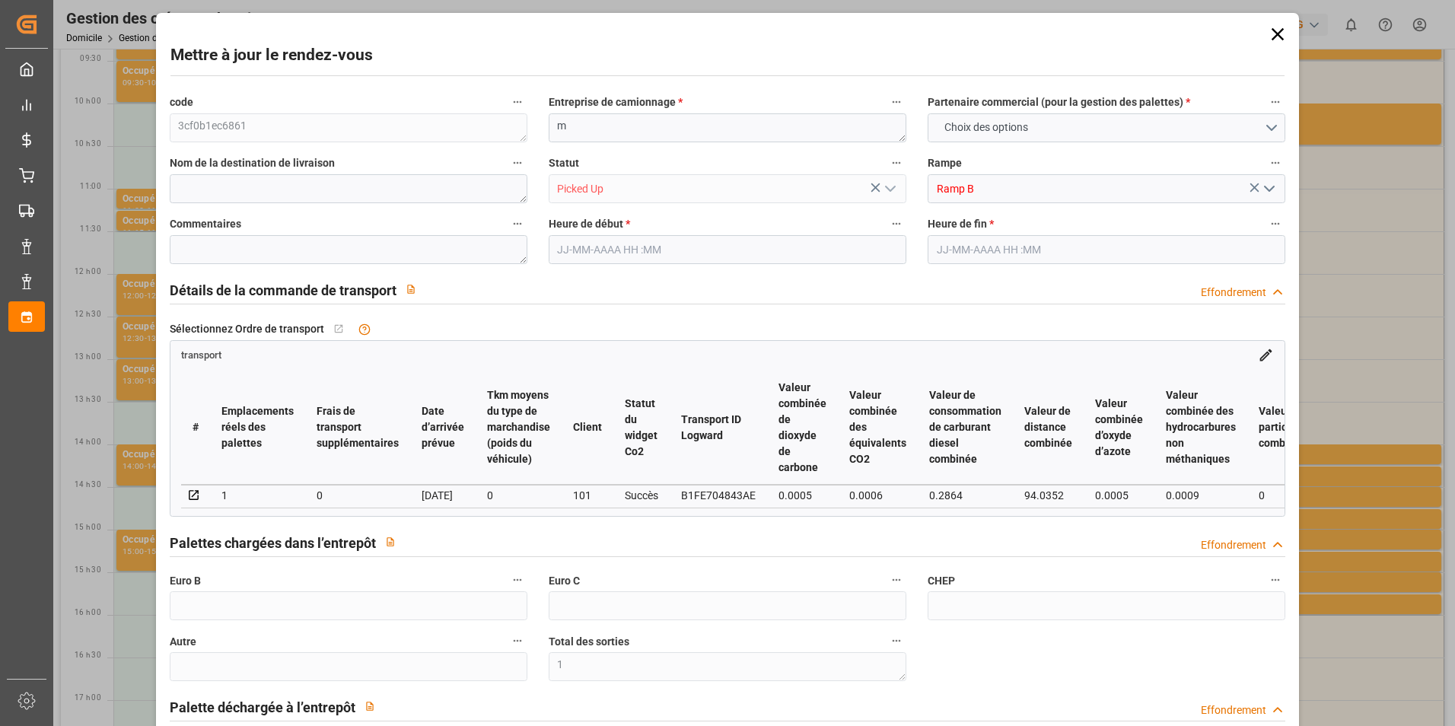
type input "0"
type input "1"
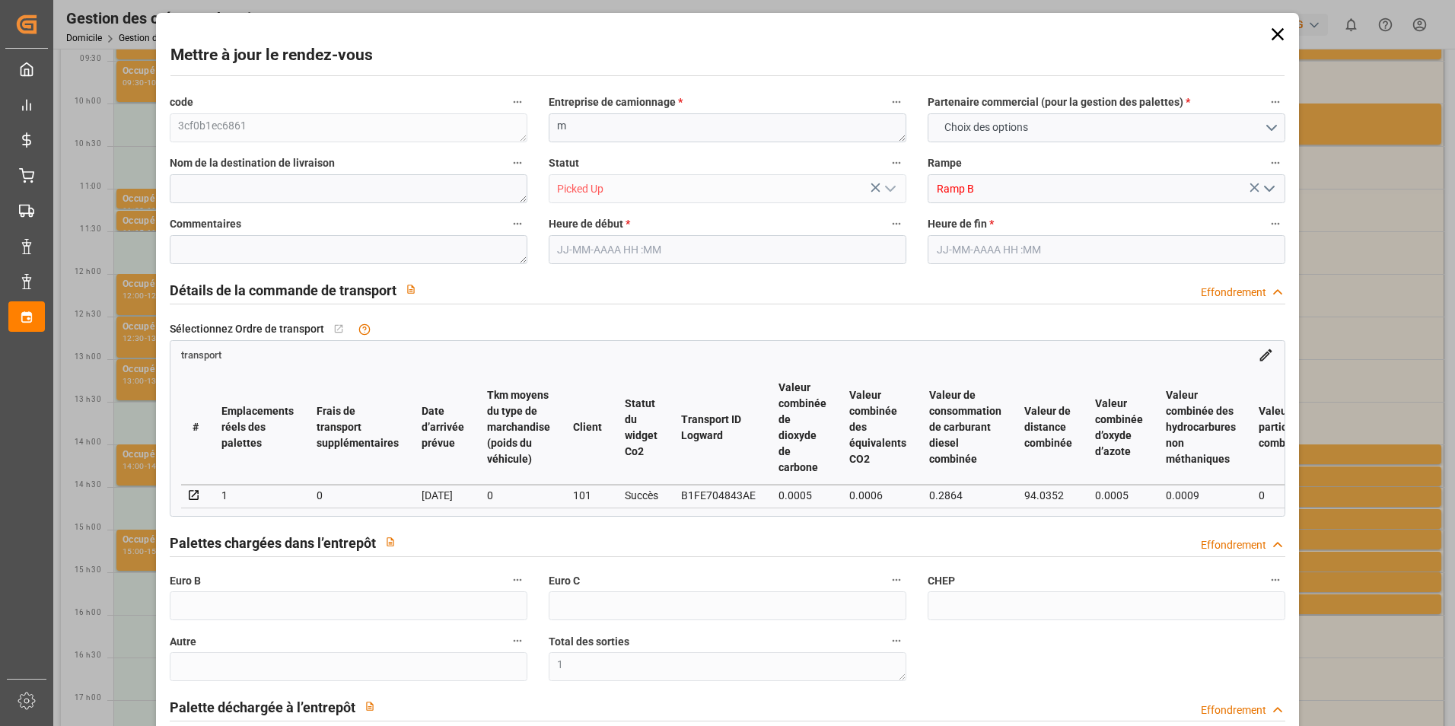
type input "37.4"
type input "0"
type input "37.4"
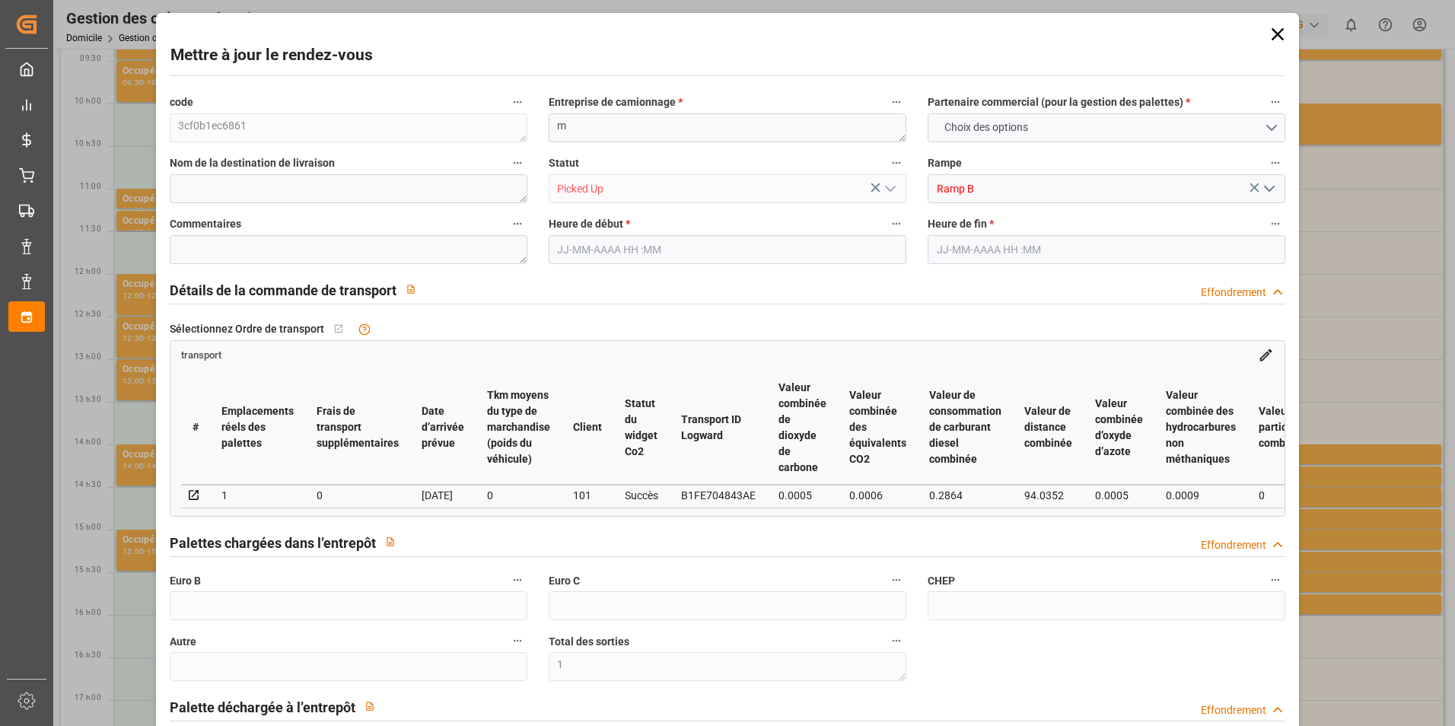
type input "0"
type input "11.407"
type input "34.407"
type input "91.926"
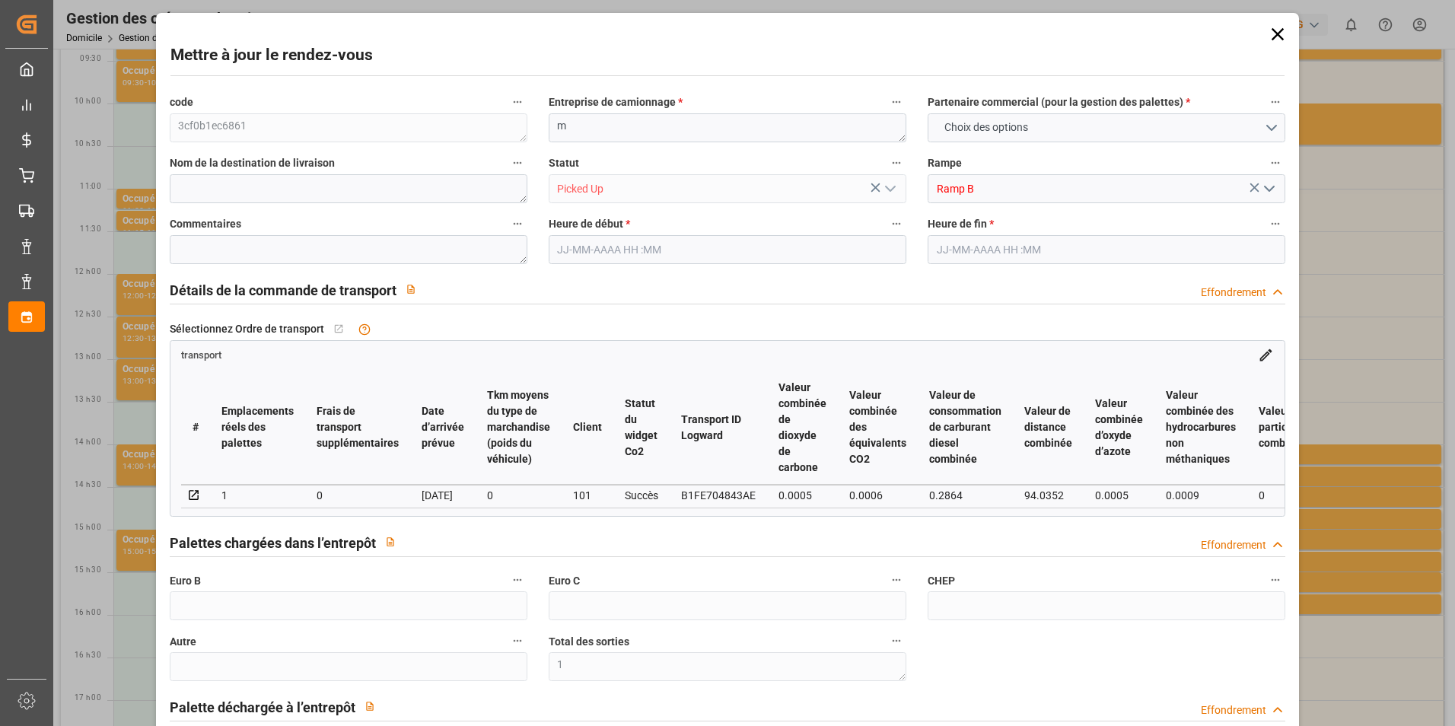
type input "75"
type input "0"
type input "21"
type input "1"
type input "101"
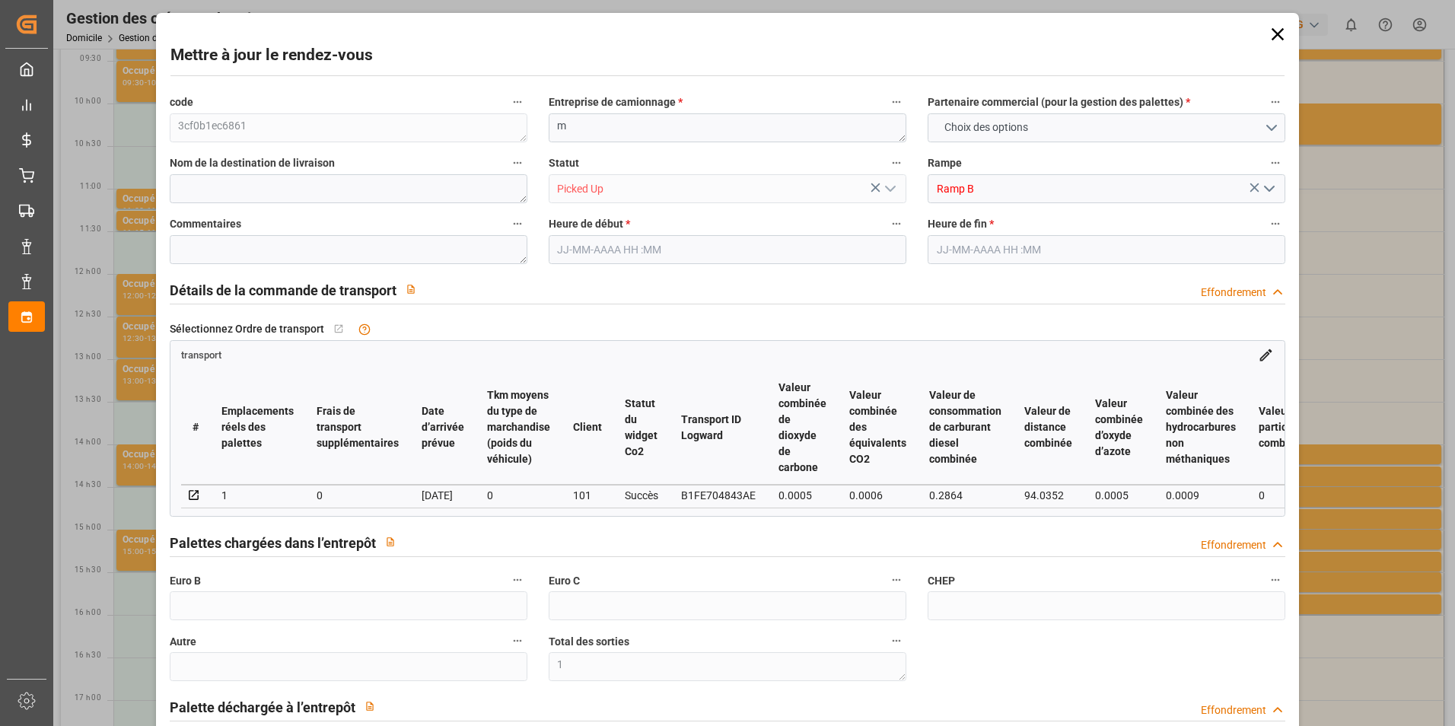
type input "11.407"
type input "0"
type input "4710.8598"
type input "0"
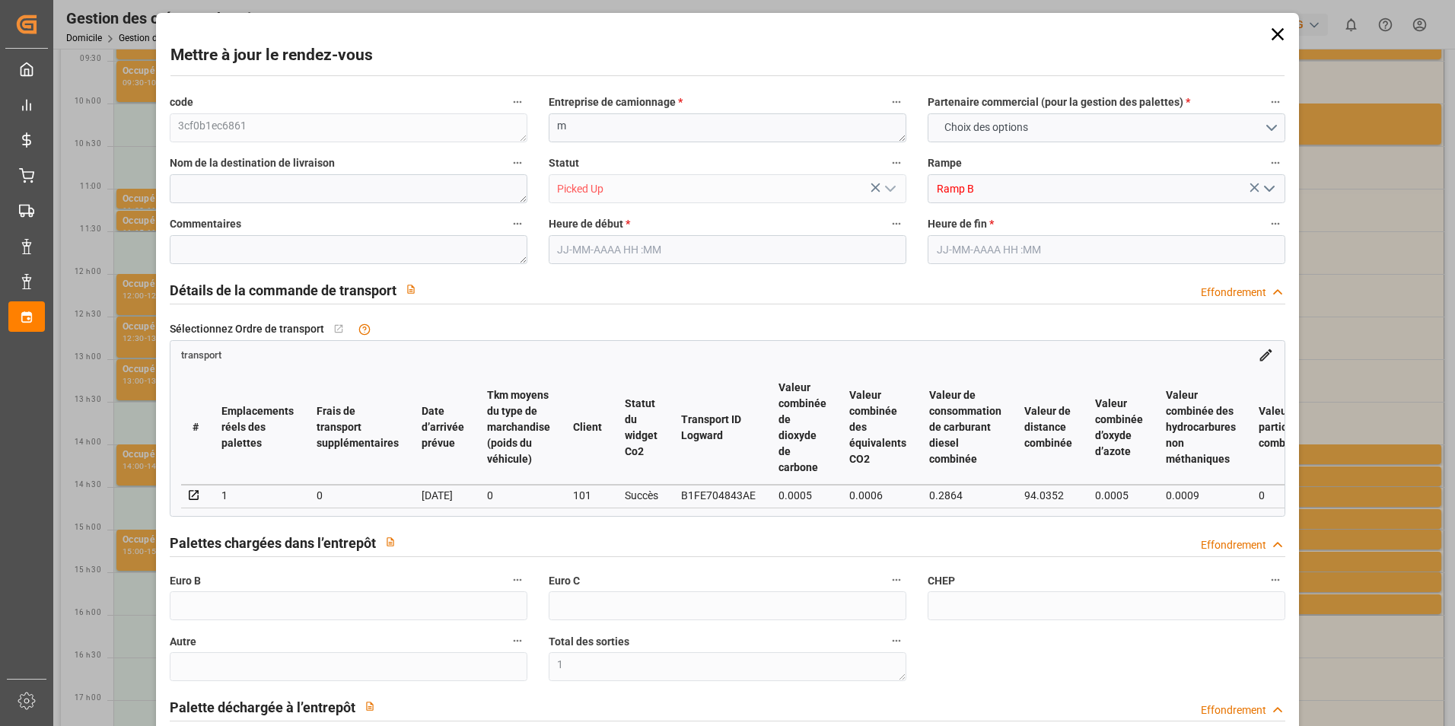
type input "21"
type input "35"
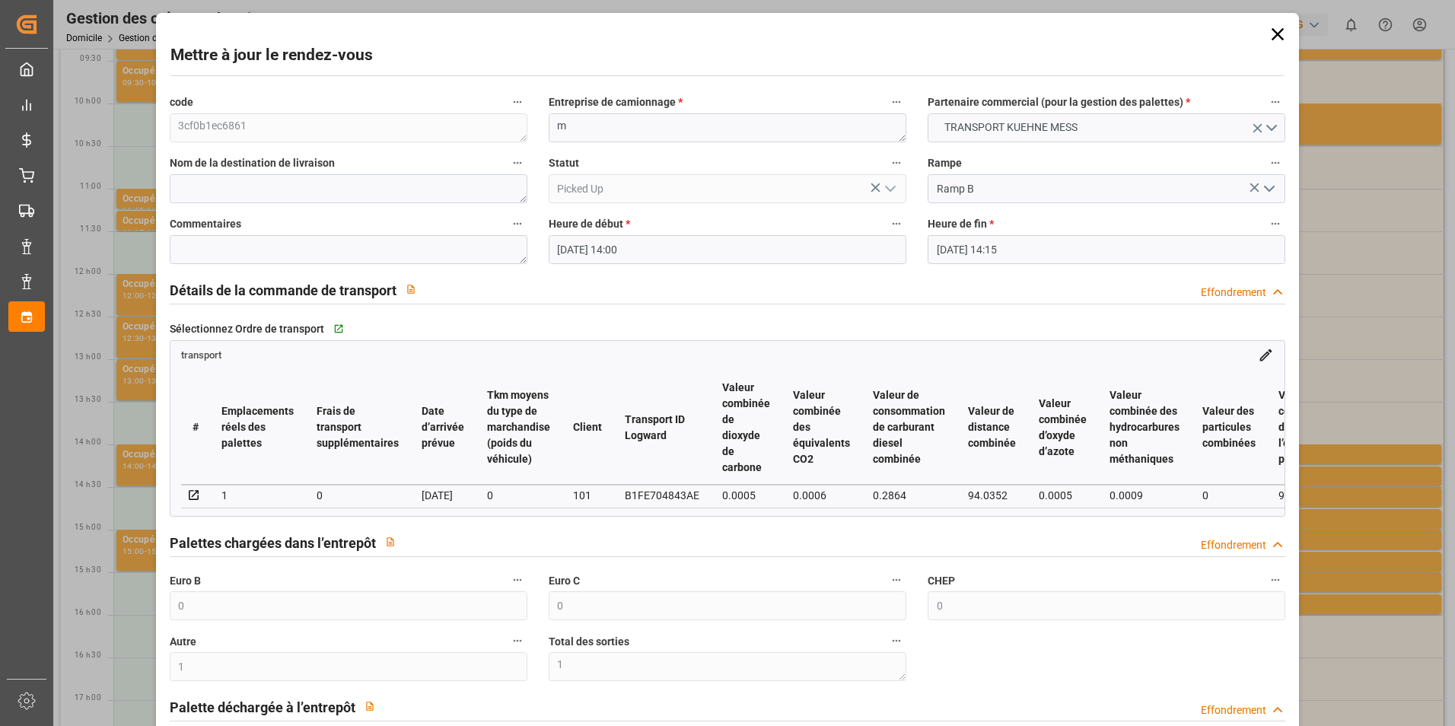
type input "[DATE] 14:00"
type input "[DATE] 14:15"
type input "[DATE] 11:40"
type input "[DATE]"
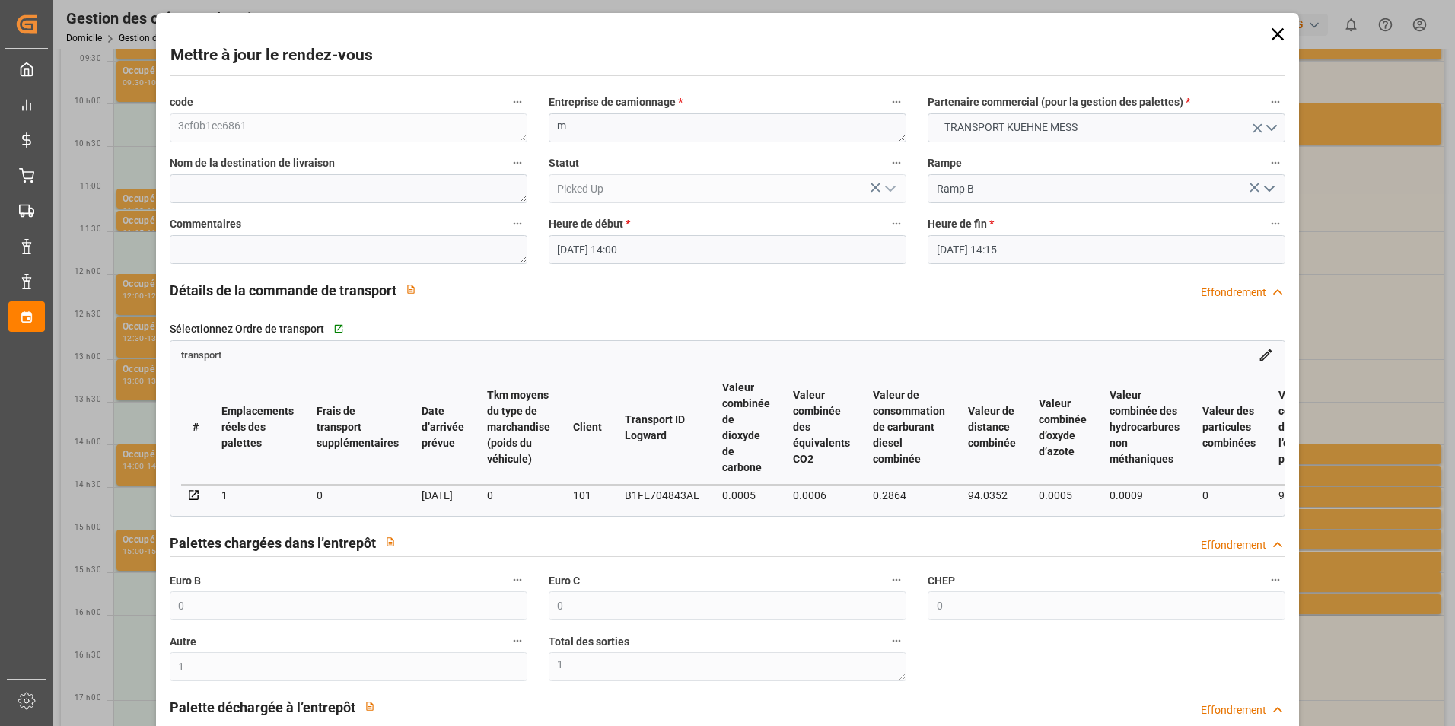
type input "[DATE]"
click at [1267, 33] on icon at bounding box center [1277, 34] width 21 height 21
